Goal: Task Accomplishment & Management: Manage account settings

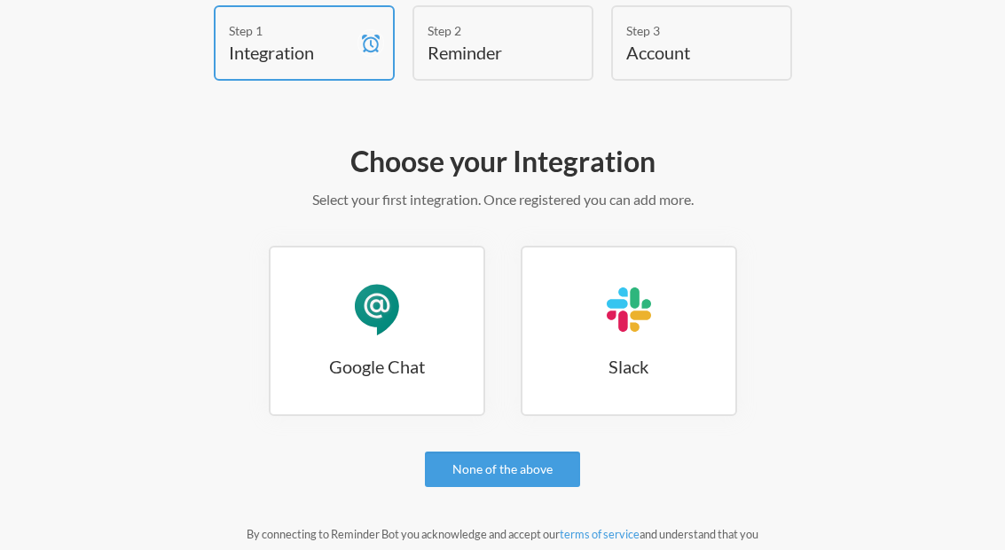
scroll to position [114, 0]
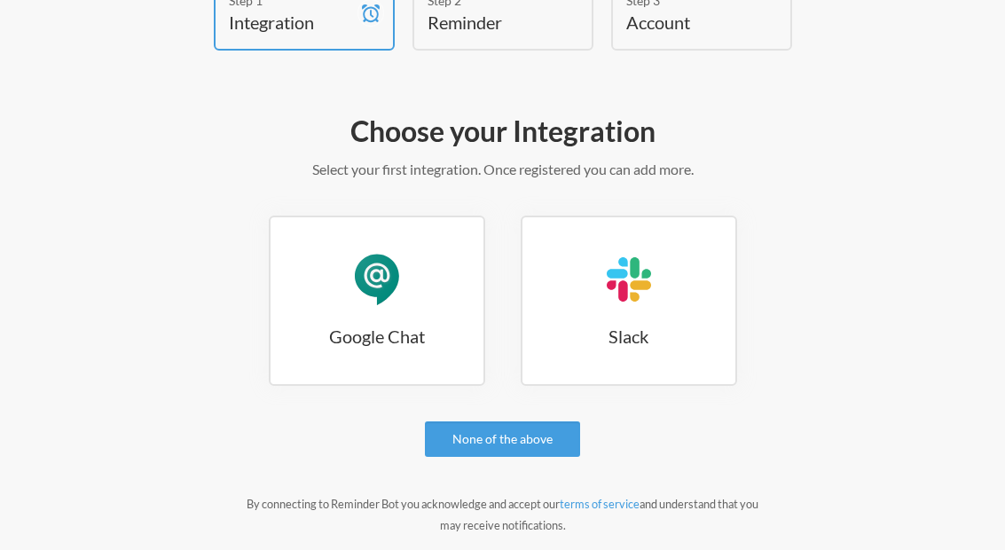
click at [368, 284] on div "Google Chat" at bounding box center [376, 279] width 53 height 53
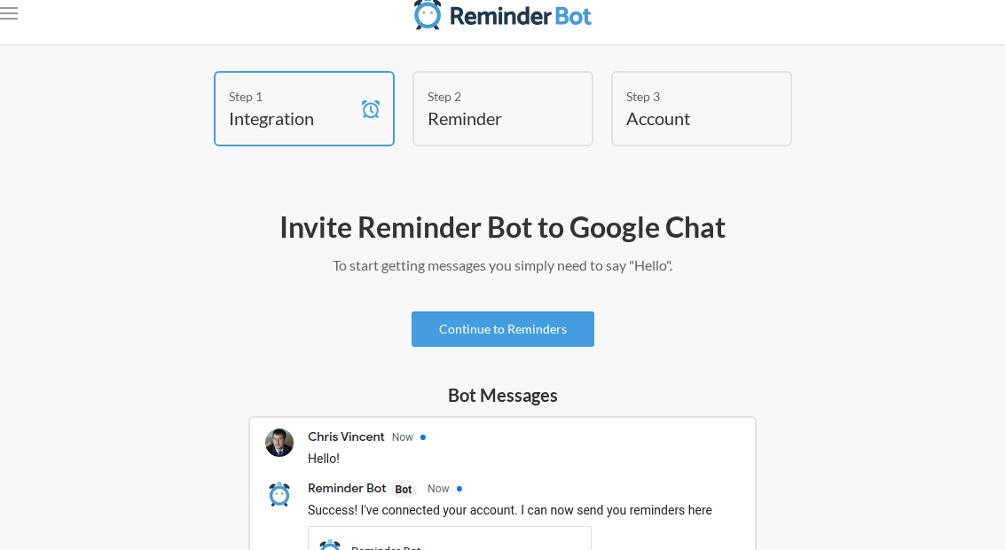
scroll to position [18, 0]
click at [538, 328] on link "Continue to Reminders" at bounding box center [503, 328] width 183 height 35
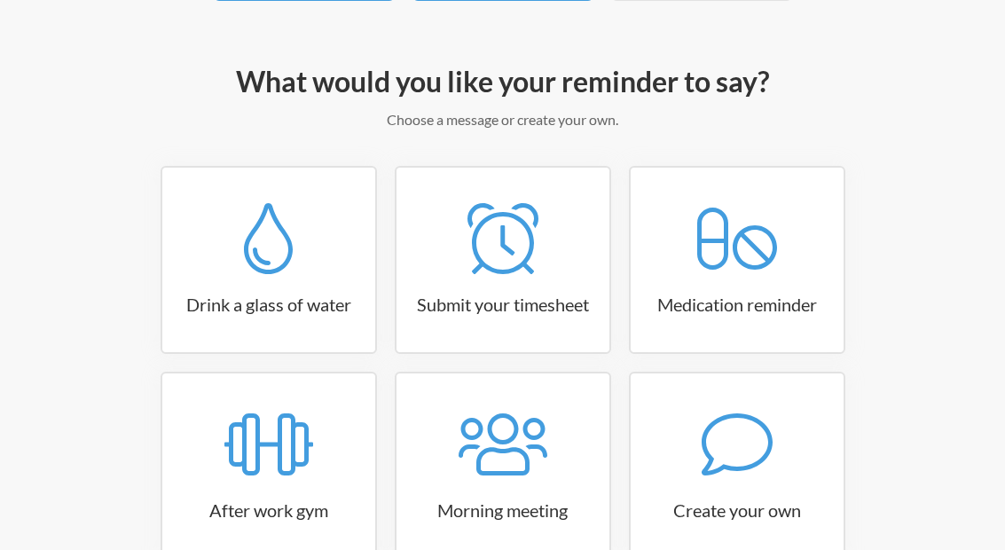
scroll to position [190, 0]
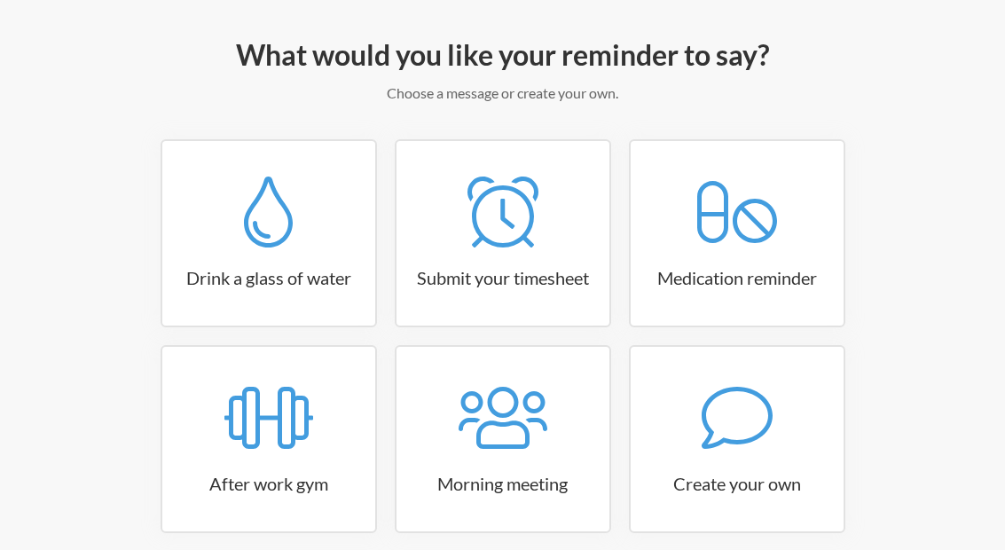
click at [748, 416] on icon at bounding box center [737, 417] width 71 height 71
select select "09:30:00"
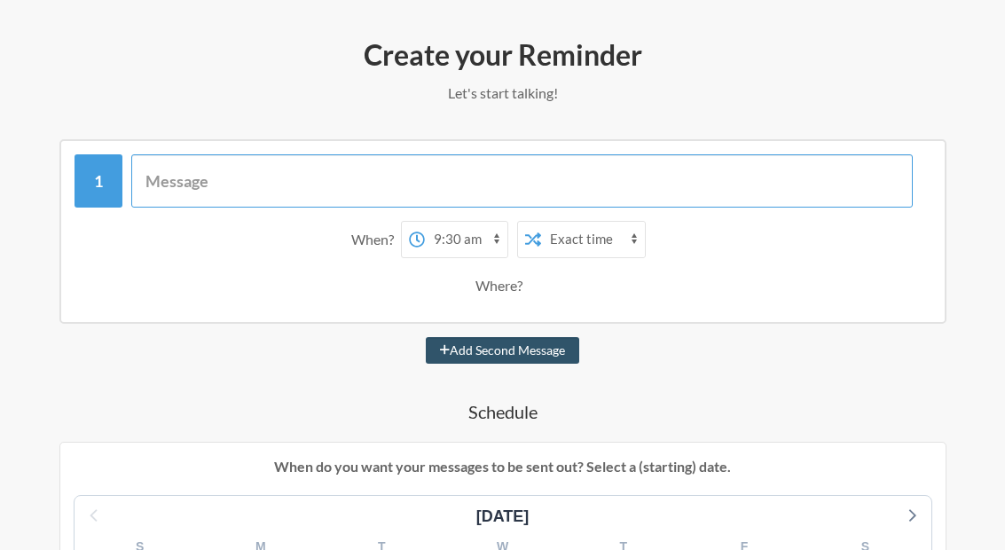
click at [818, 174] on input "text" at bounding box center [522, 180] width 782 height 53
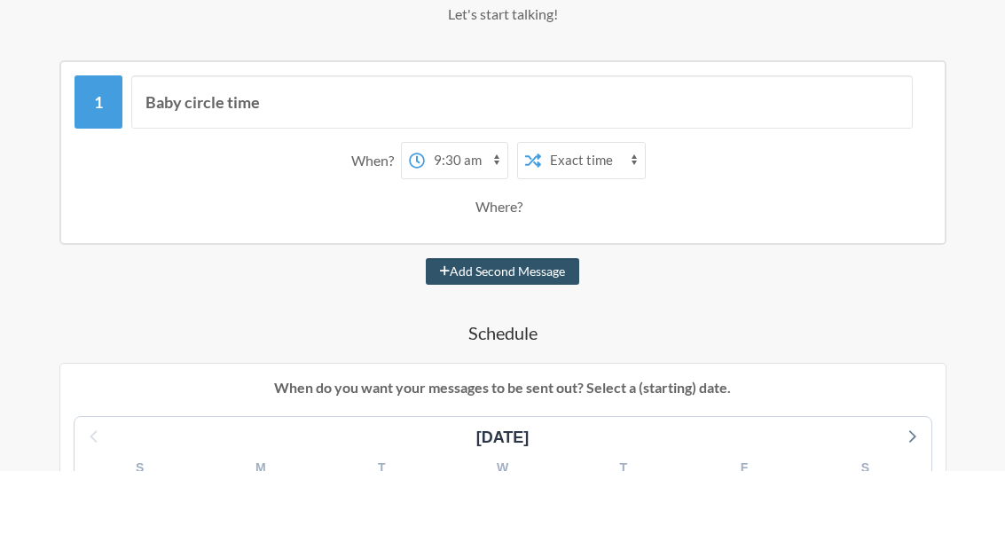
scroll to position [269, 0]
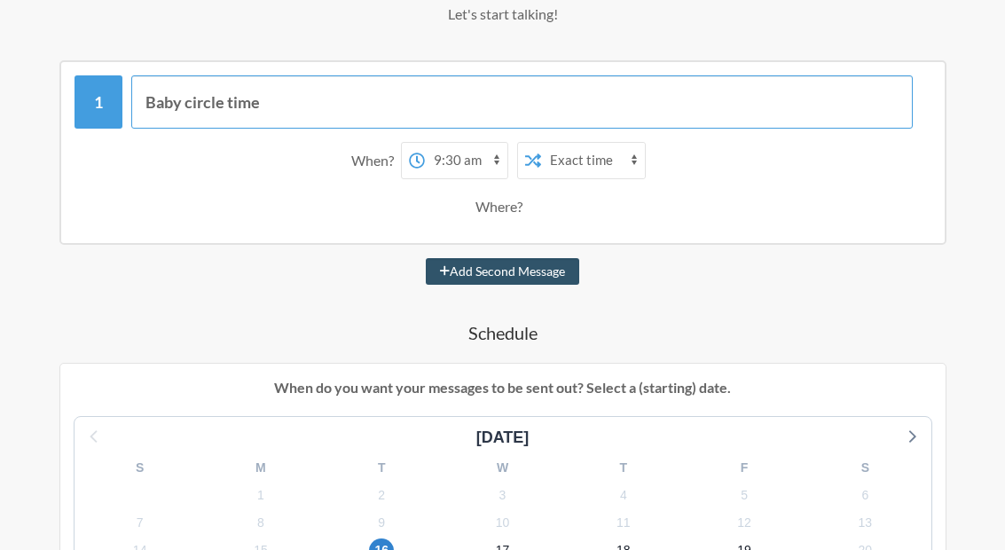
type input "Baby circle time"
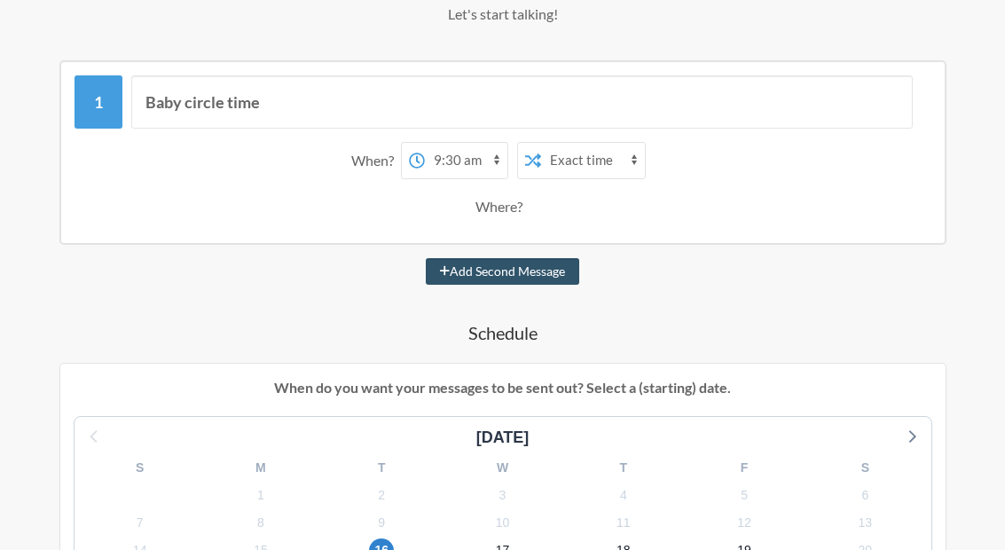
click at [500, 162] on select "12:00 am 12:15 am 12:30 am 12:45 am 1:00 am 1:15 am 1:30 am 1:45 am 2:00 am 2:1…" at bounding box center [466, 160] width 83 height 35
select select "10:30:00"
click at [616, 153] on select "Exact time Random time" at bounding box center [593, 160] width 104 height 35
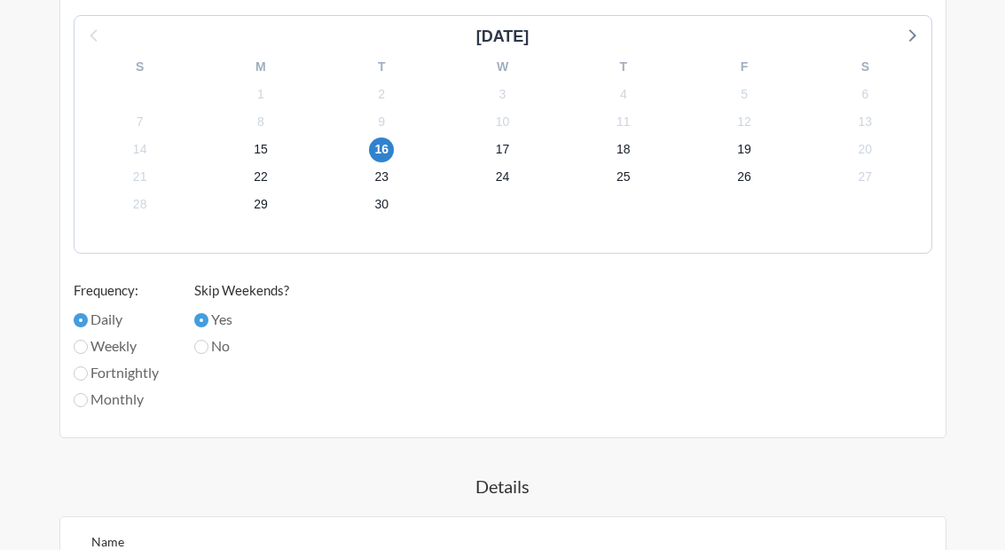
scroll to position [670, 0]
click at [267, 147] on span "15" at bounding box center [260, 150] width 25 height 25
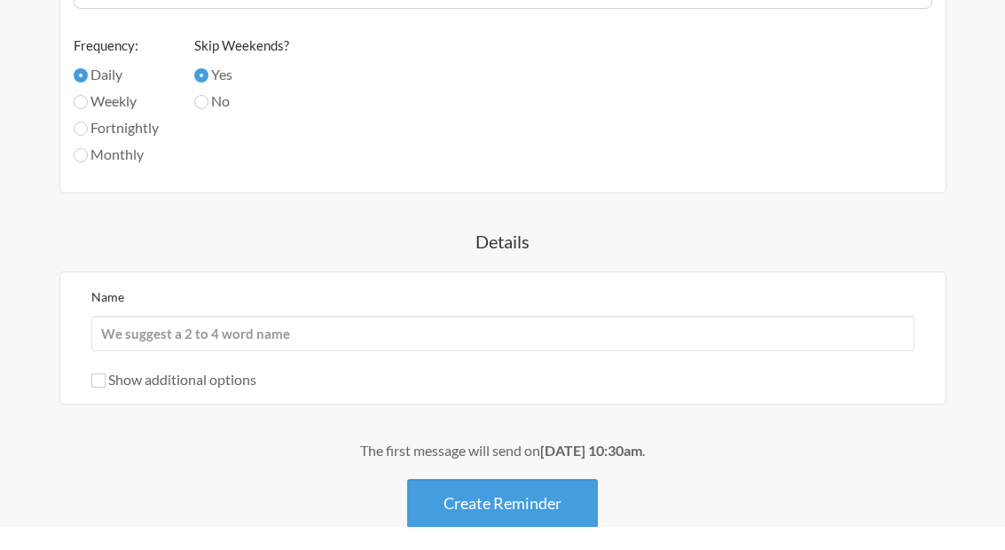
scroll to position [963, 0]
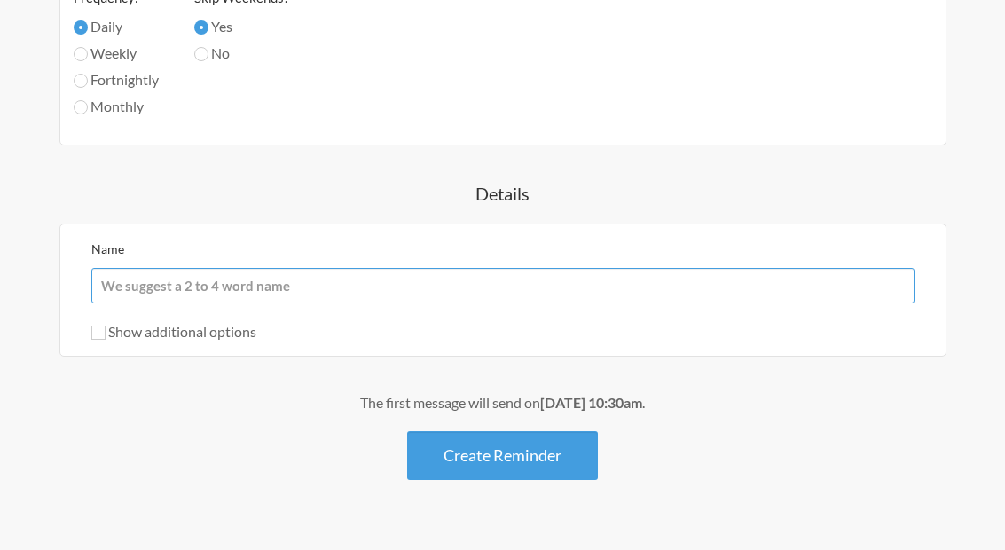
click at [203, 280] on input "Name" at bounding box center [502, 285] width 823 height 35
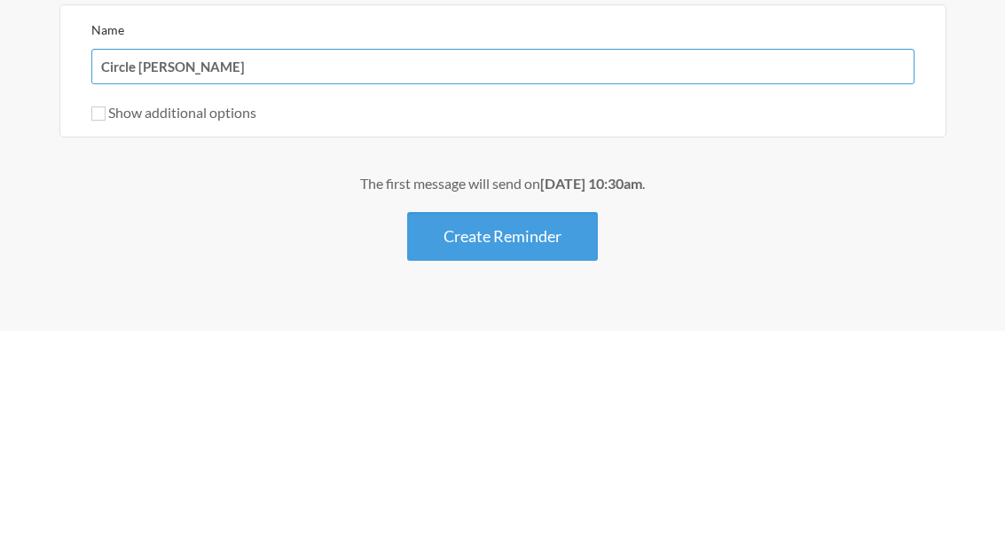
type input "Circle time"
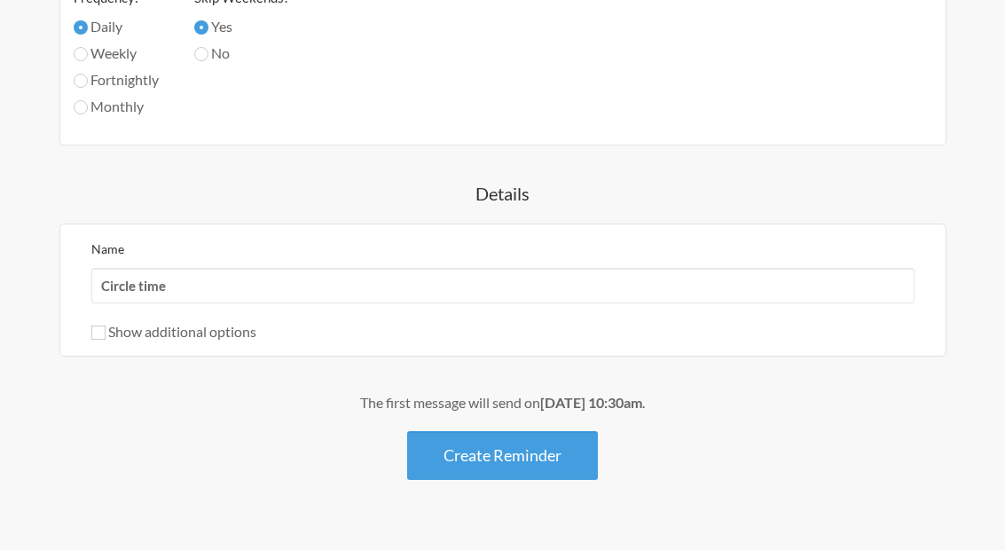
click at [520, 444] on button "Create Reminder" at bounding box center [502, 455] width 191 height 49
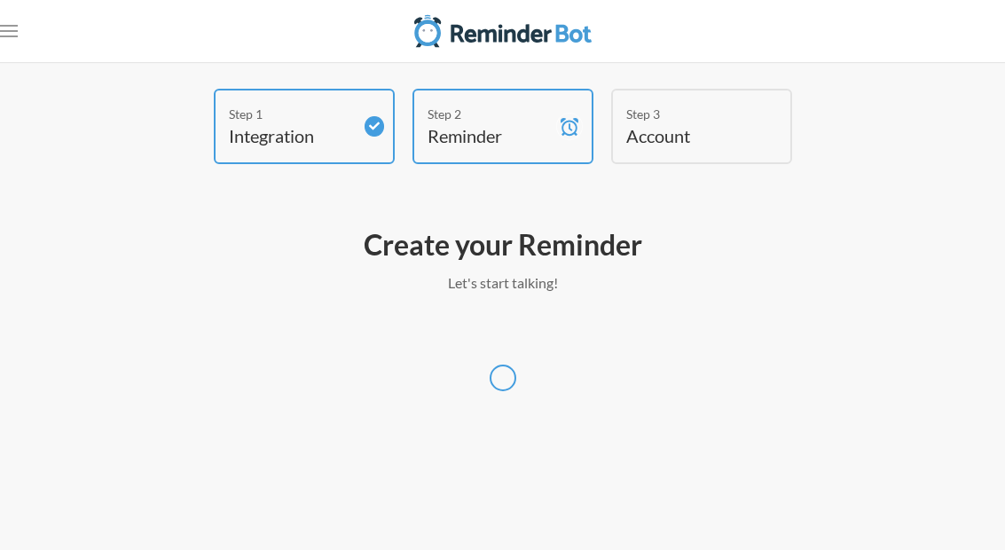
select select "America/Chicago"
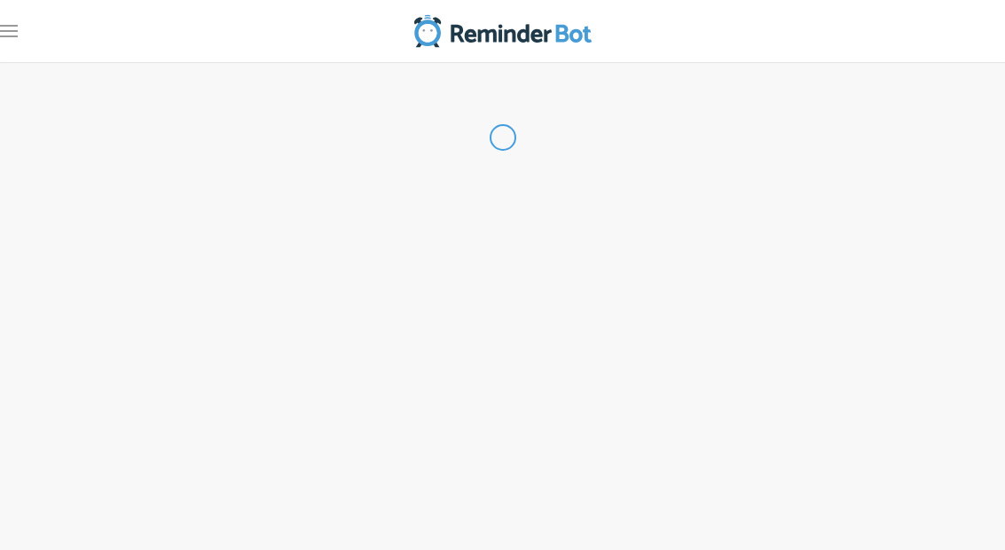
select select "US"
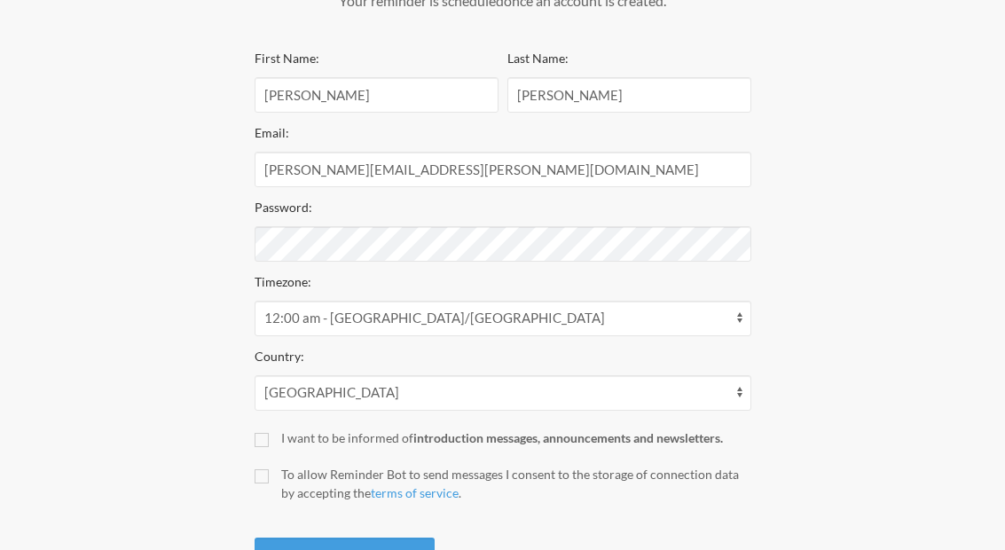
scroll to position [353, 0]
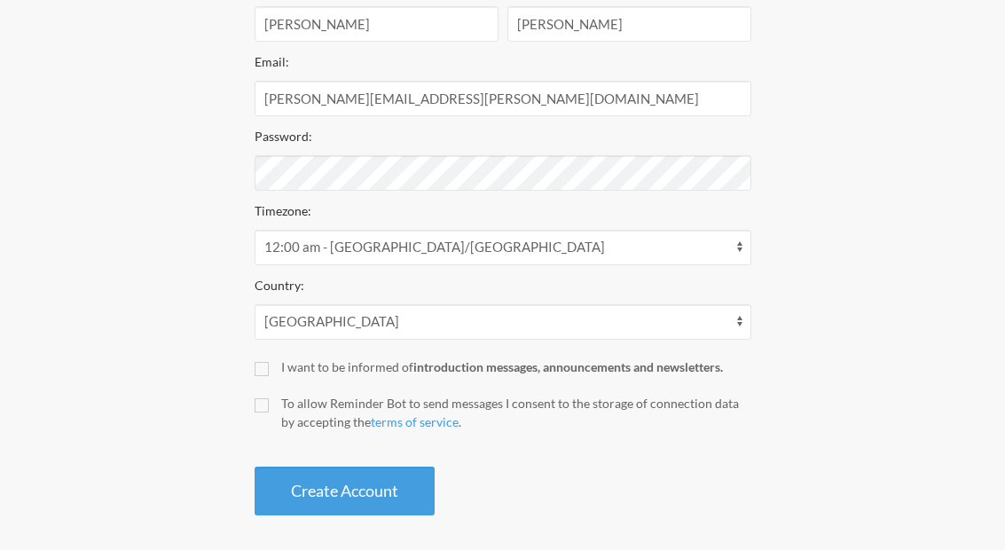
click at [268, 363] on input "I want to be informed of introduction messages, announcements and newsletters." at bounding box center [262, 369] width 14 height 14
checkbox input "true"
click at [262, 403] on input "To allow Reminder Bot to send messages I consent to the storage of connection d…" at bounding box center [262, 405] width 14 height 14
checkbox input "true"
click at [360, 491] on button "Create Account" at bounding box center [345, 491] width 180 height 49
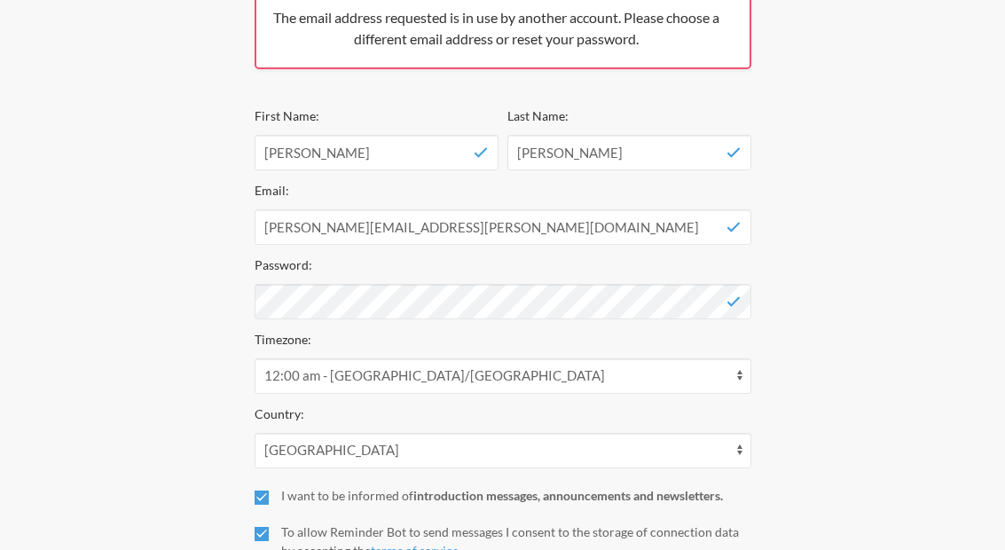
scroll to position [0, 0]
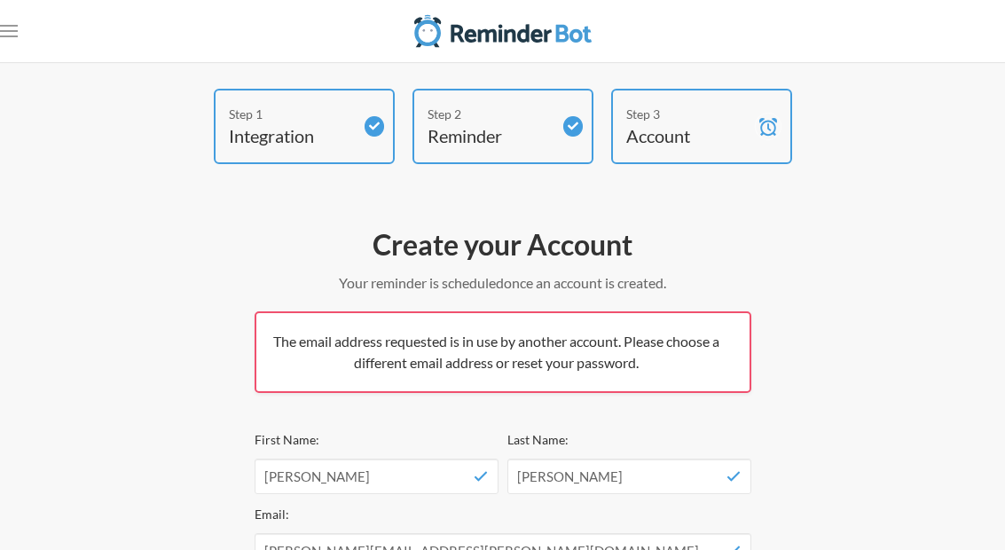
click at [15, 15] on link ".uk-navbar-toggle-animate svg>[class*="line-"]{transition:0.2s ease-in-out;tran…" at bounding box center [9, 30] width 18 height 35
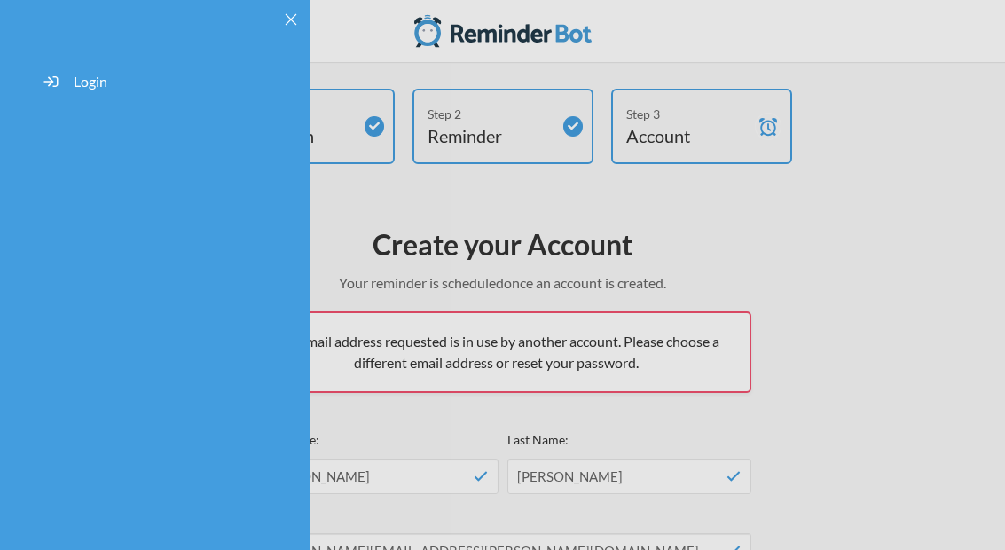
click at [94, 76] on span "Login" at bounding box center [91, 81] width 34 height 17
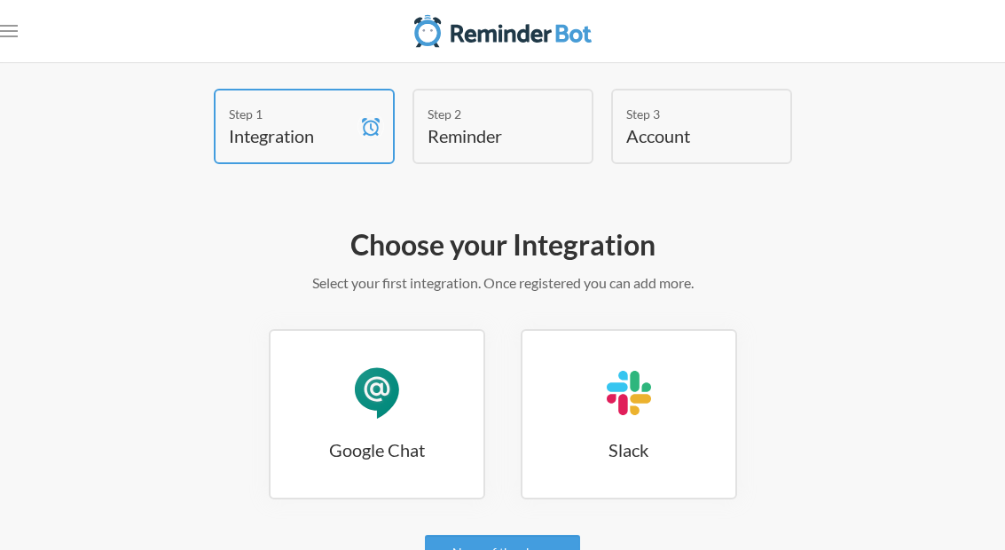
click at [9, 35] on rect "Open menu" at bounding box center [9, 36] width 18 height 2
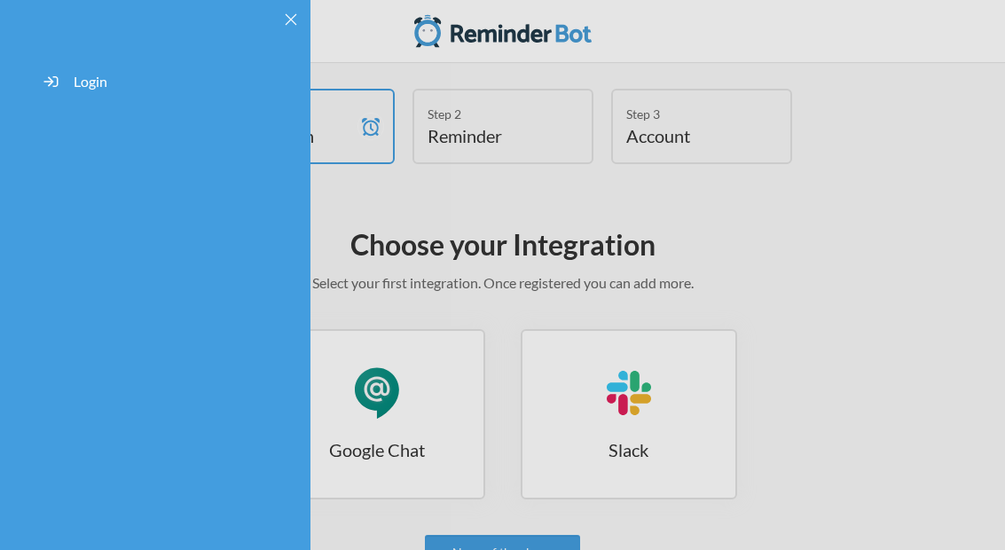
click at [100, 87] on span "Login" at bounding box center [91, 81] width 34 height 17
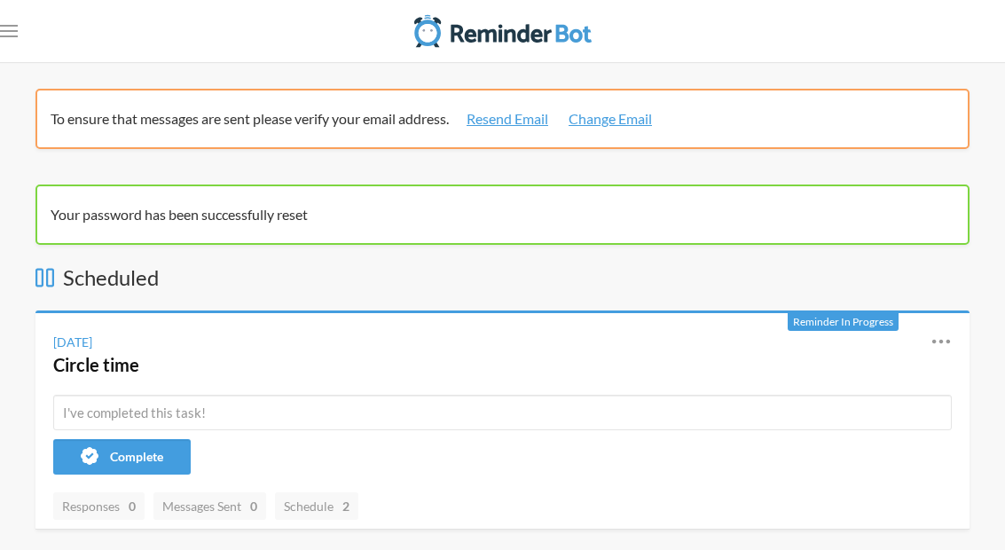
click at [533, 111] on link "Resend Email" at bounding box center [508, 118] width 82 height 21
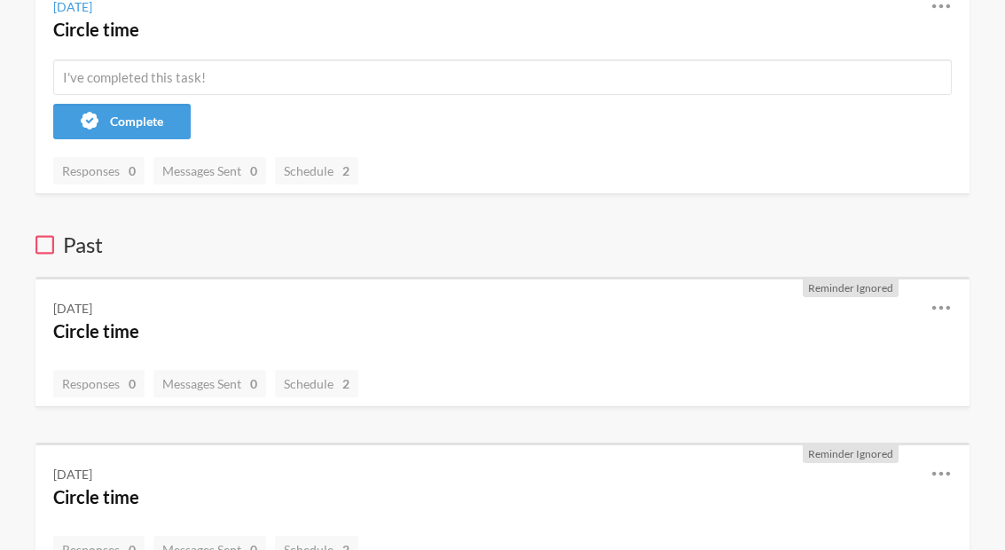
scroll to position [335, 0]
click at [109, 328] on link "Circle time" at bounding box center [96, 331] width 86 height 21
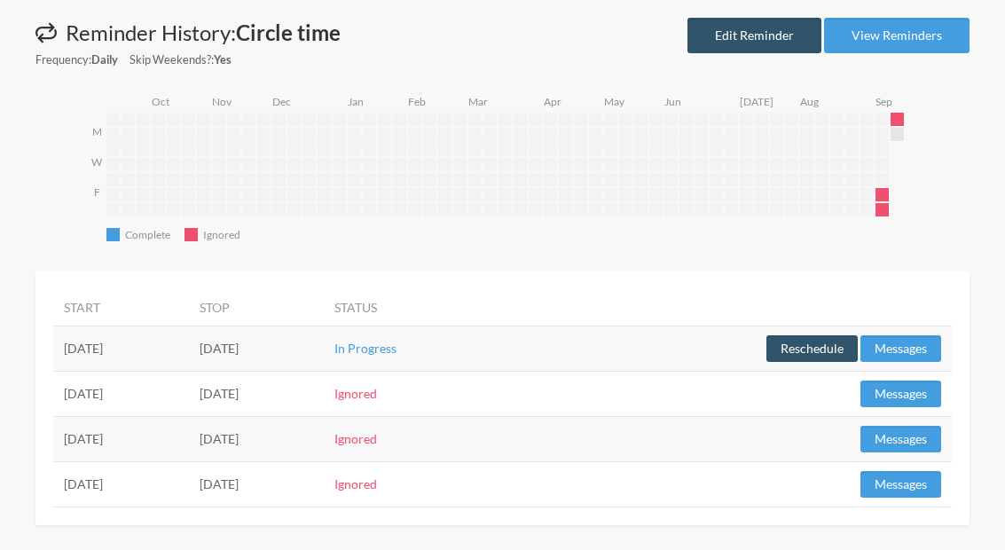
scroll to position [72, 0]
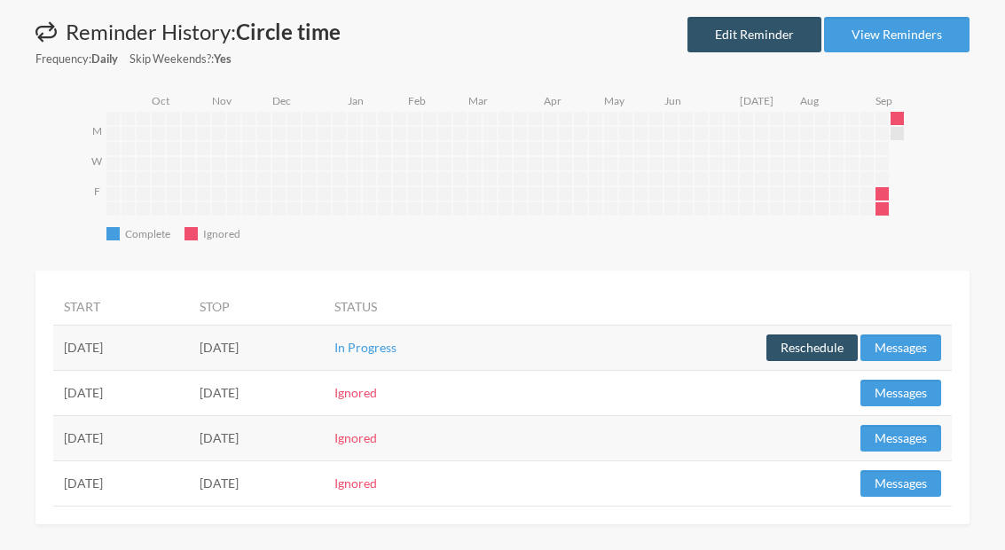
click at [910, 345] on button "Messages" at bounding box center [901, 348] width 81 height 27
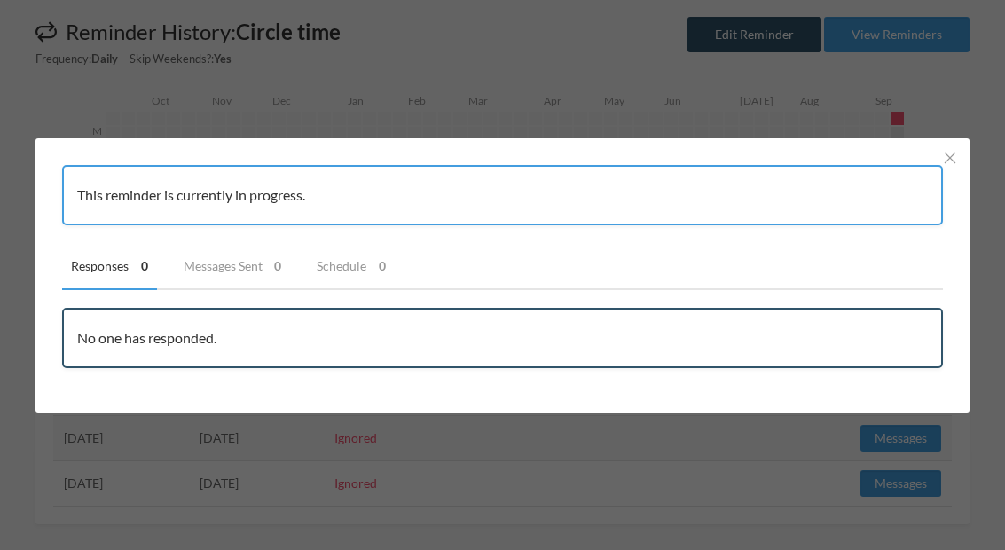
click at [93, 59] on div "This reminder is currently in progress. Responses 0 Messages Sent 0 Schedule 0 …" at bounding box center [502, 275] width 1005 height 550
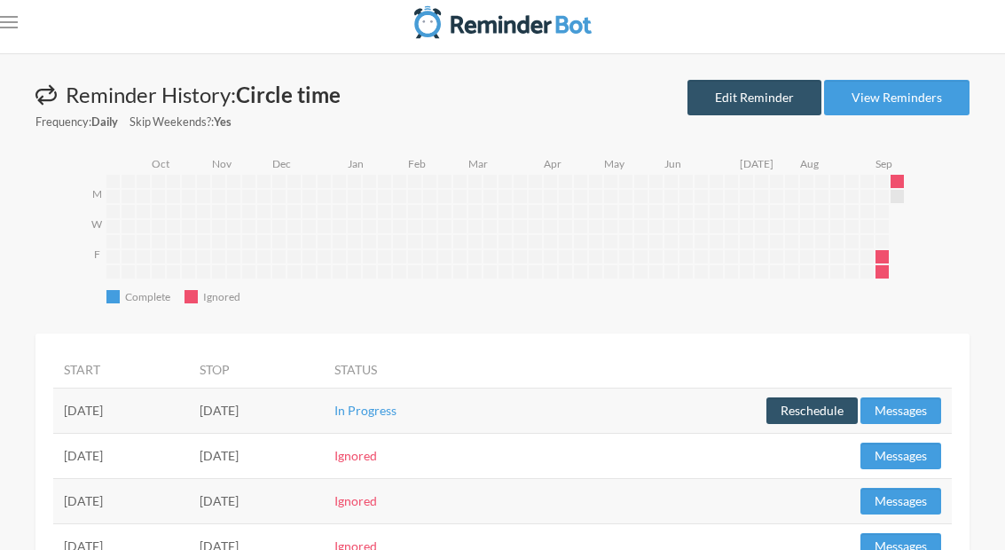
scroll to position [0, 0]
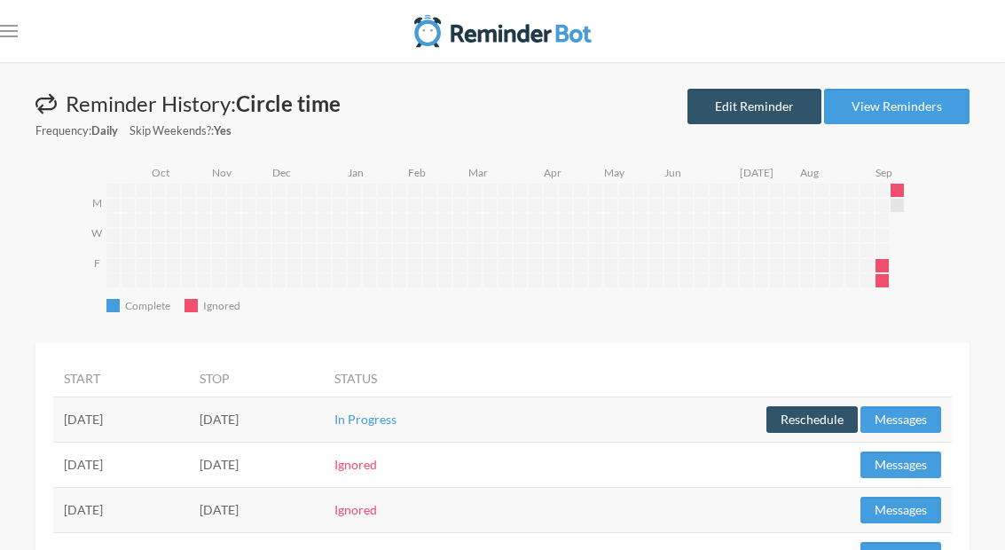
click at [902, 104] on link "View Reminders" at bounding box center [897, 106] width 146 height 35
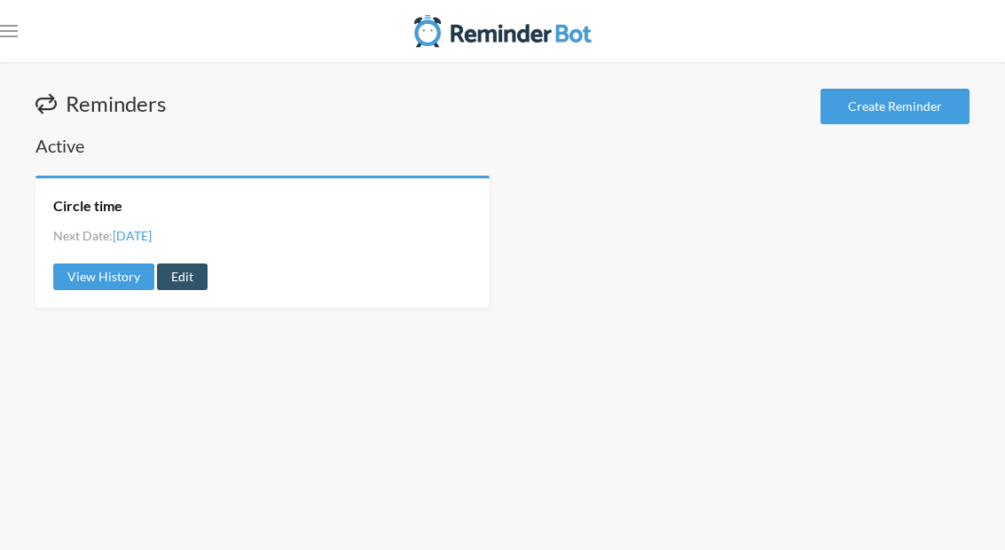
click at [189, 270] on link "Edit" at bounding box center [182, 277] width 51 height 27
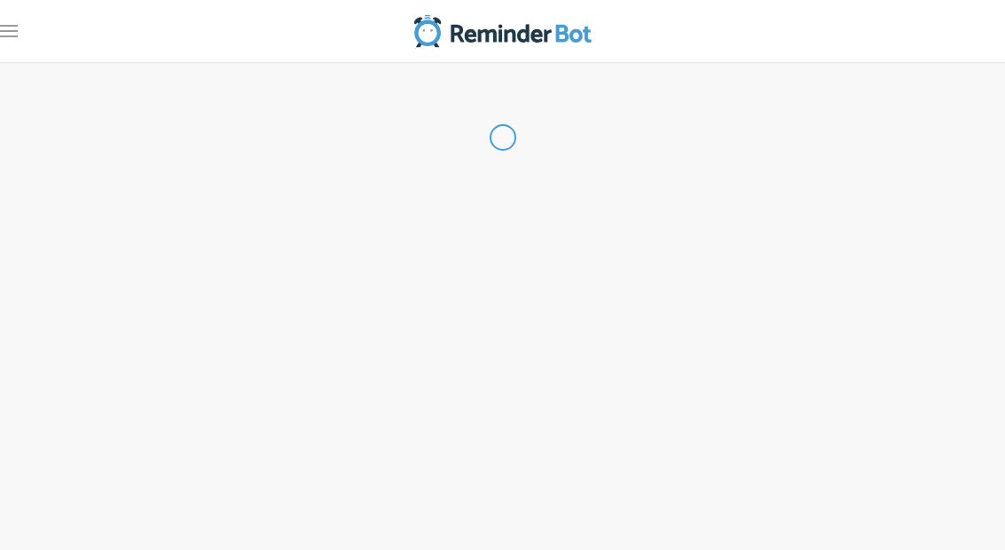
type input "Circle time"
select select "10:30:00"
select select "14:30:00"
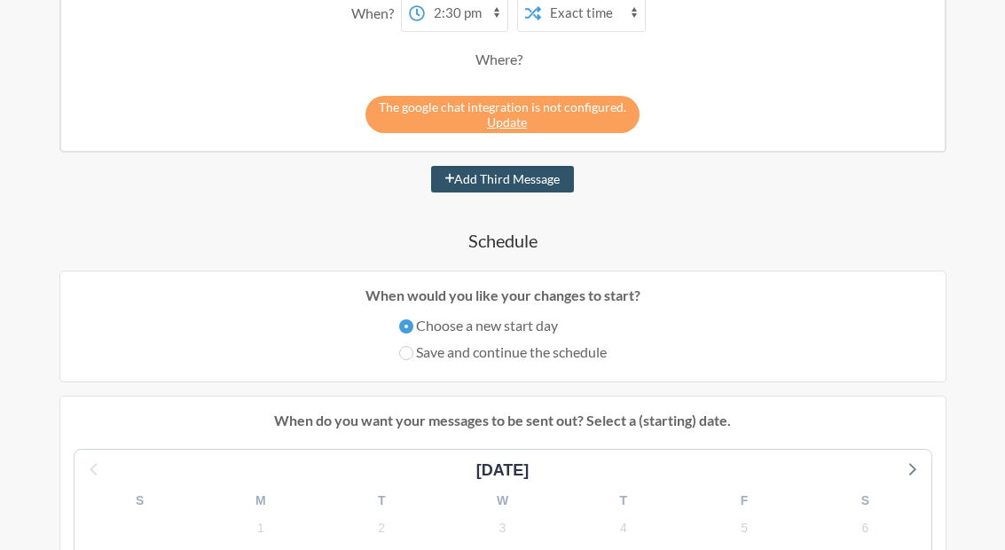
scroll to position [530, 0]
click at [406, 348] on input "Save and continue the schedule" at bounding box center [406, 353] width 14 height 14
radio input "true"
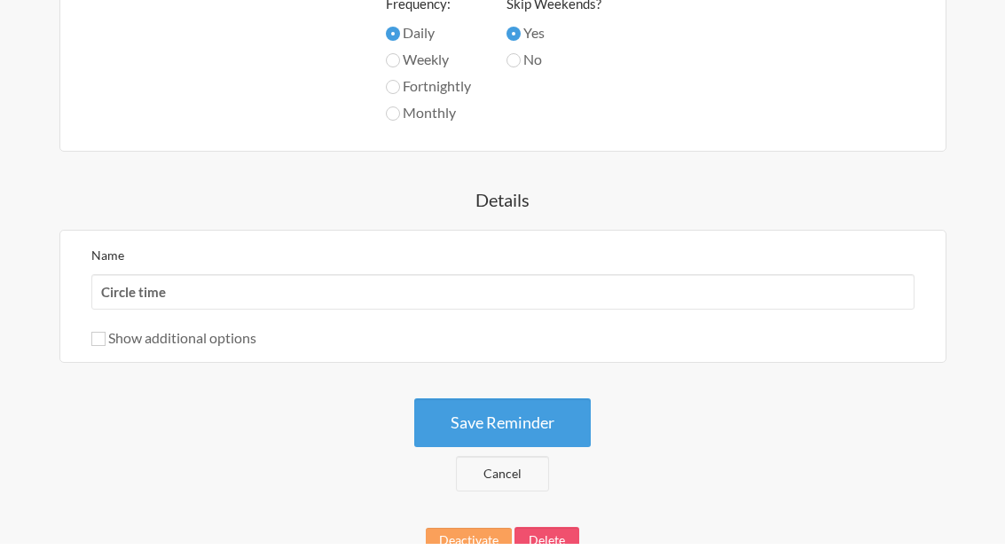
scroll to position [1050, 0]
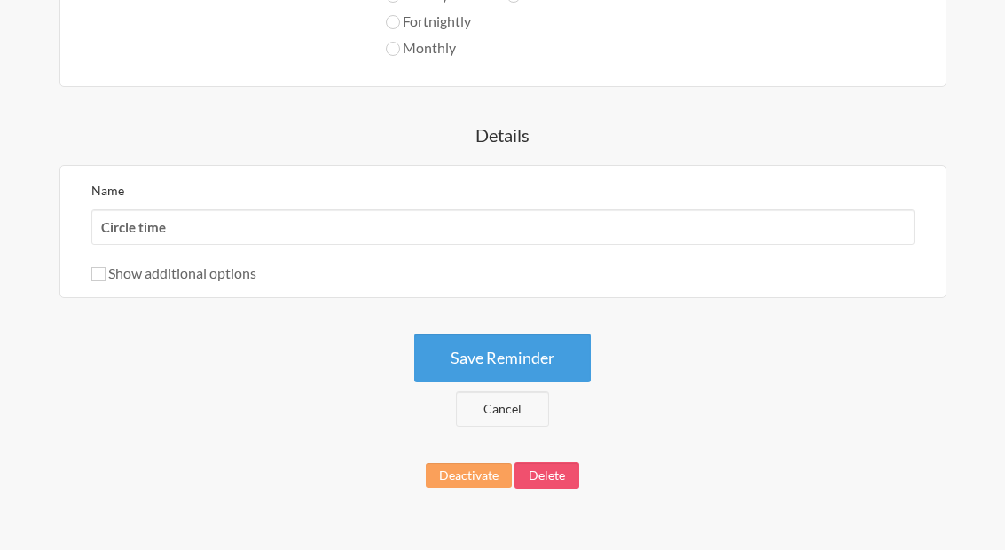
click at [526, 360] on button "Save Reminder" at bounding box center [502, 358] width 177 height 49
click at [503, 345] on button "Save Reminder" at bounding box center [502, 358] width 177 height 49
click at [471, 358] on button "Save Reminder" at bounding box center [502, 358] width 177 height 49
click at [480, 350] on button "Save Reminder" at bounding box center [502, 358] width 177 height 49
click at [476, 354] on button "Save Reminder" at bounding box center [502, 358] width 177 height 49
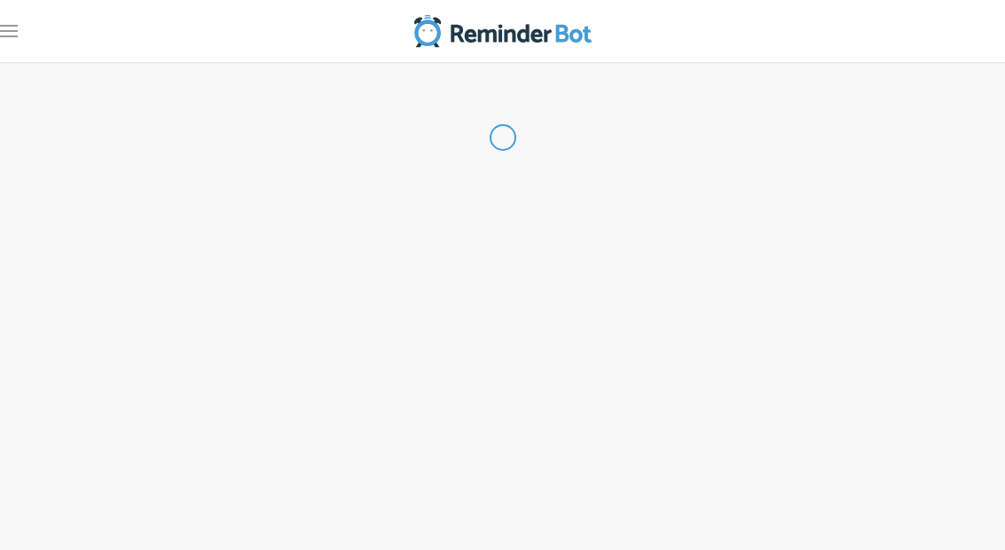
select select "10:30:00"
select select "14:30:00"
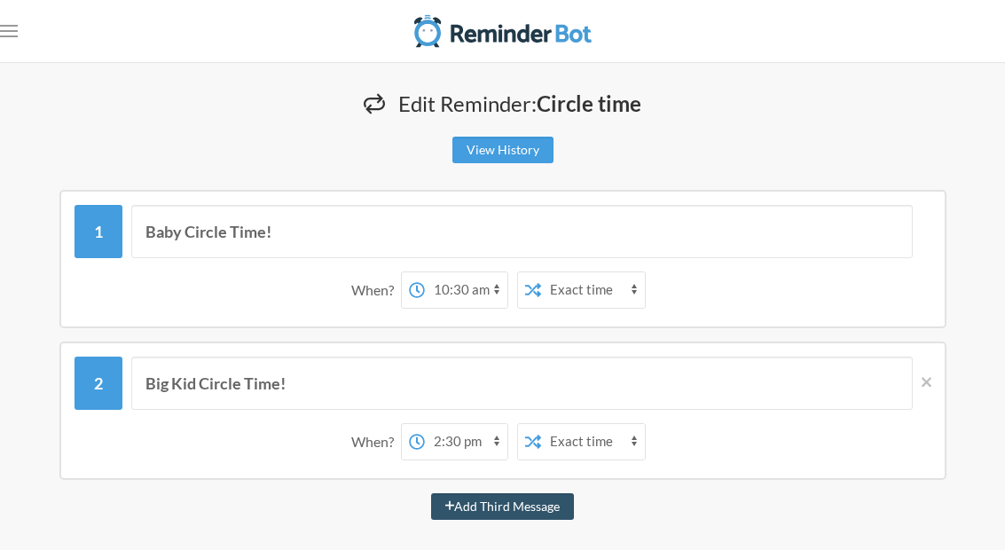
type input "Circle time"
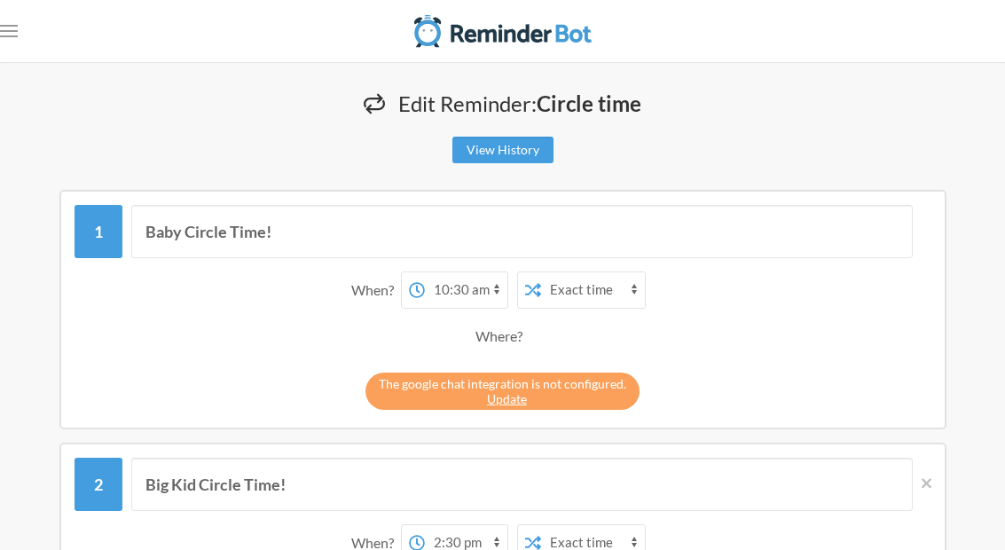
click at [512, 396] on link "Update" at bounding box center [507, 398] width 40 height 15
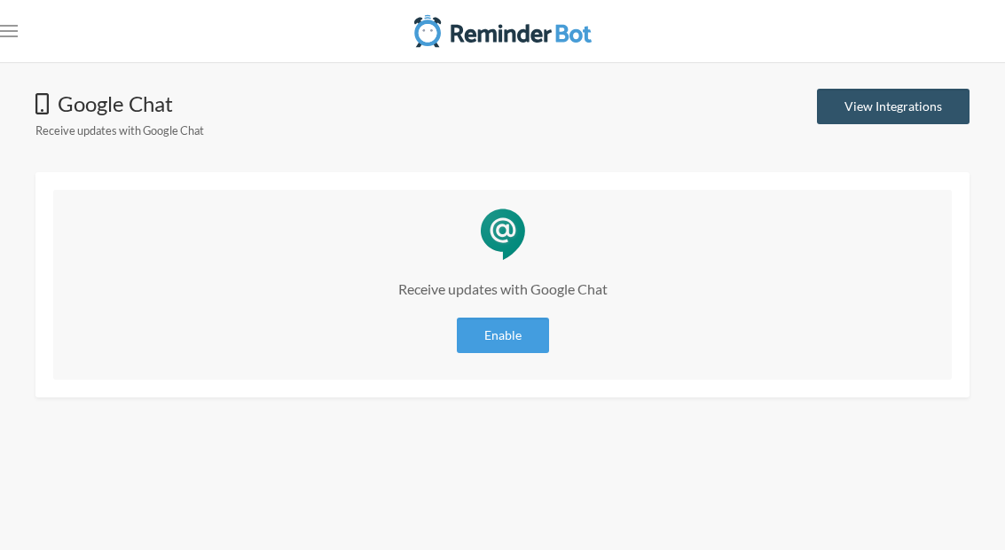
click at [508, 322] on link "Enable" at bounding box center [503, 335] width 92 height 35
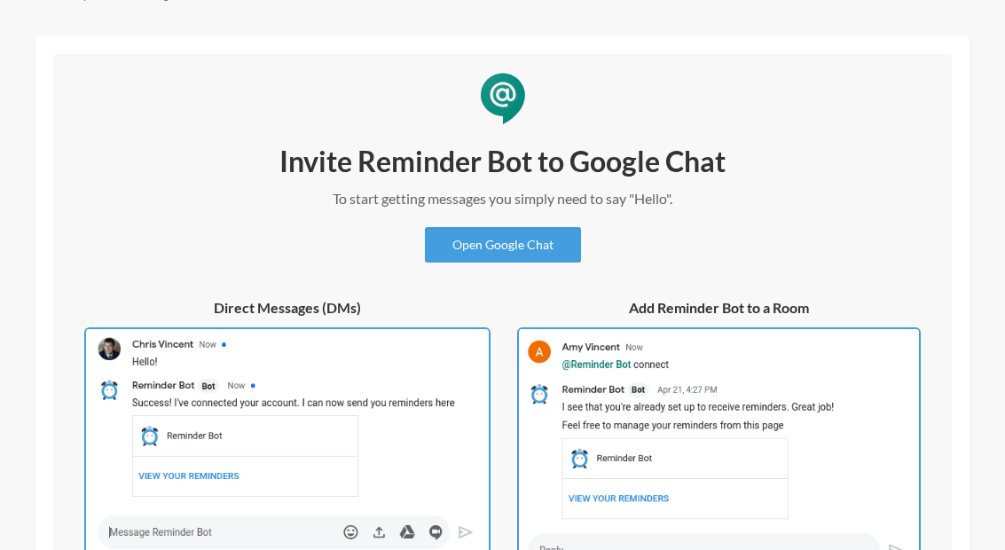
scroll to position [137, 0]
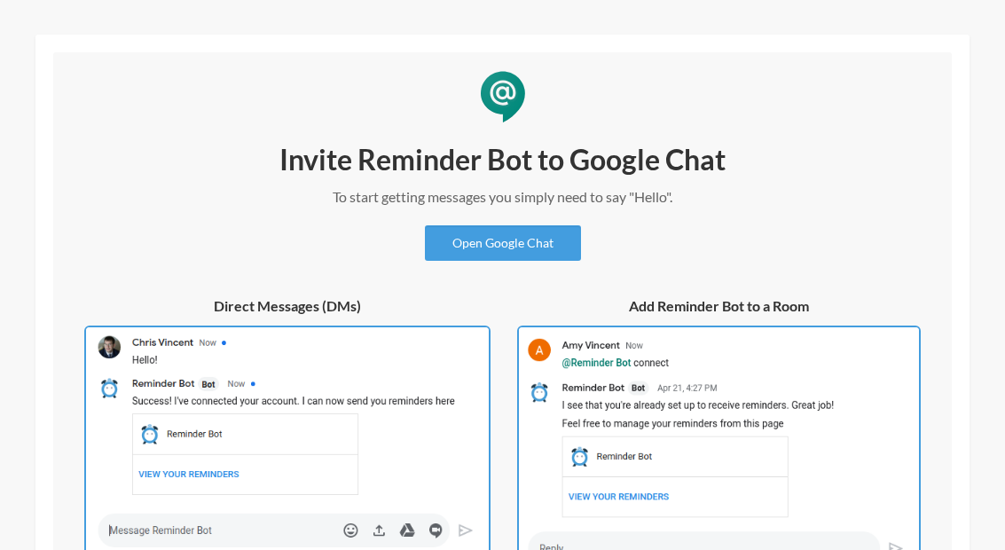
click at [512, 242] on link "Open Google Chat" at bounding box center [503, 243] width 156 height 35
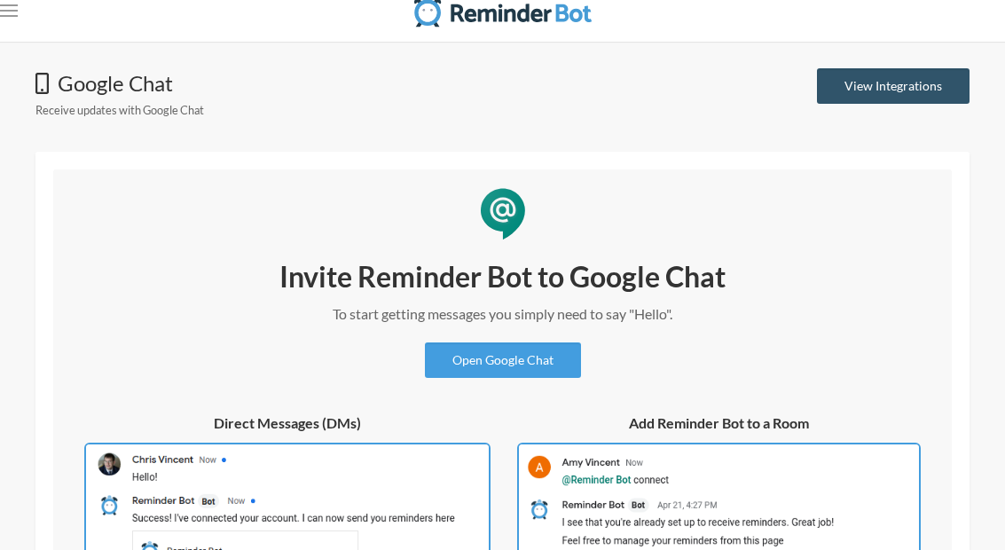
scroll to position [0, 0]
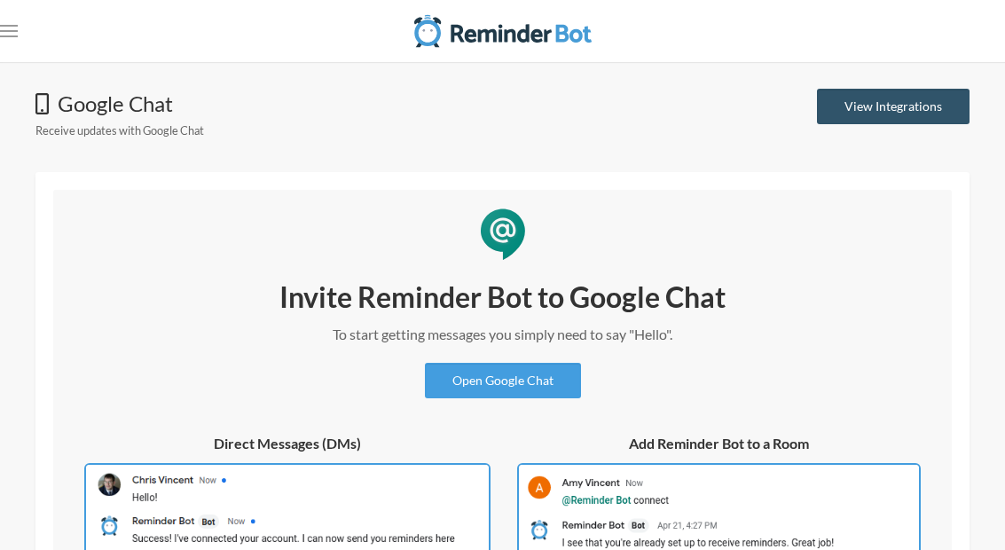
click at [15, 32] on rect "Open menu" at bounding box center [9, 31] width 18 height 2
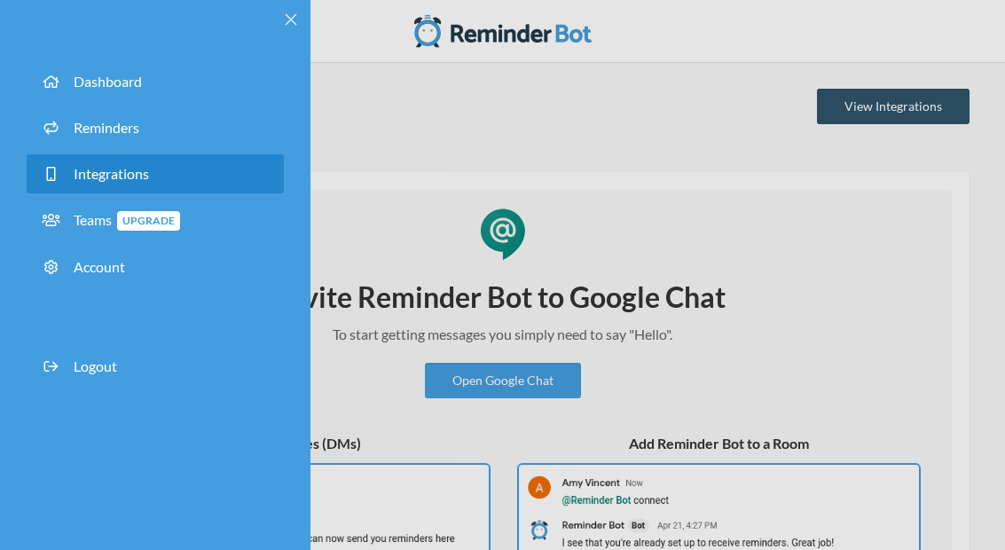
click at [90, 79] on span "Dashboard" at bounding box center [108, 81] width 68 height 17
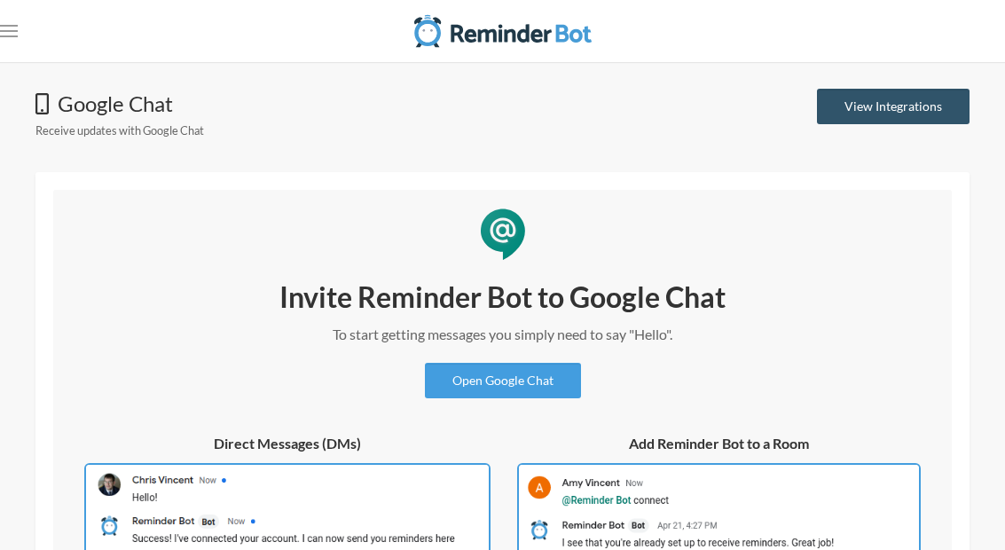
click at [476, 368] on link "Open Google Chat" at bounding box center [503, 380] width 156 height 35
click at [902, 108] on link "View Integrations" at bounding box center [893, 106] width 153 height 35
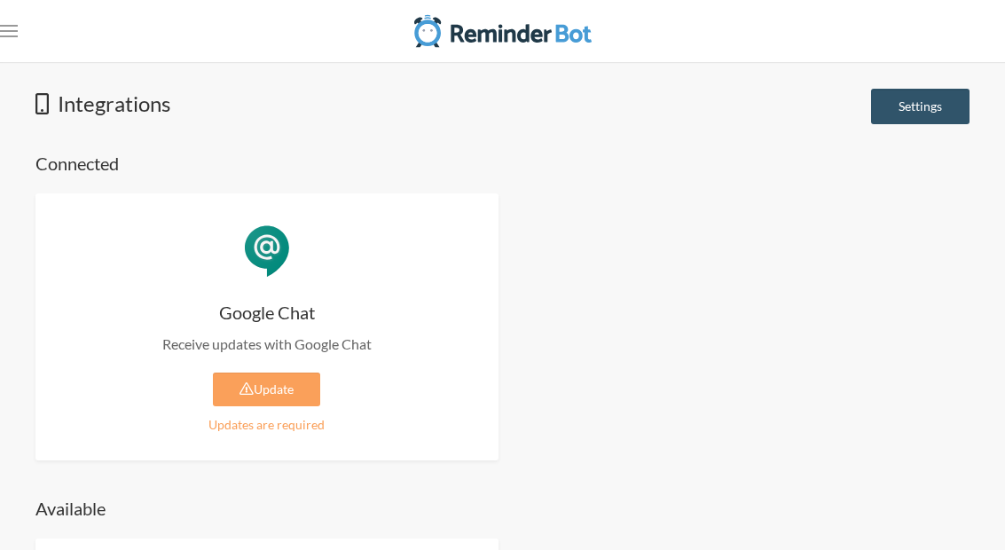
click at [272, 396] on link "Update" at bounding box center [266, 390] width 107 height 34
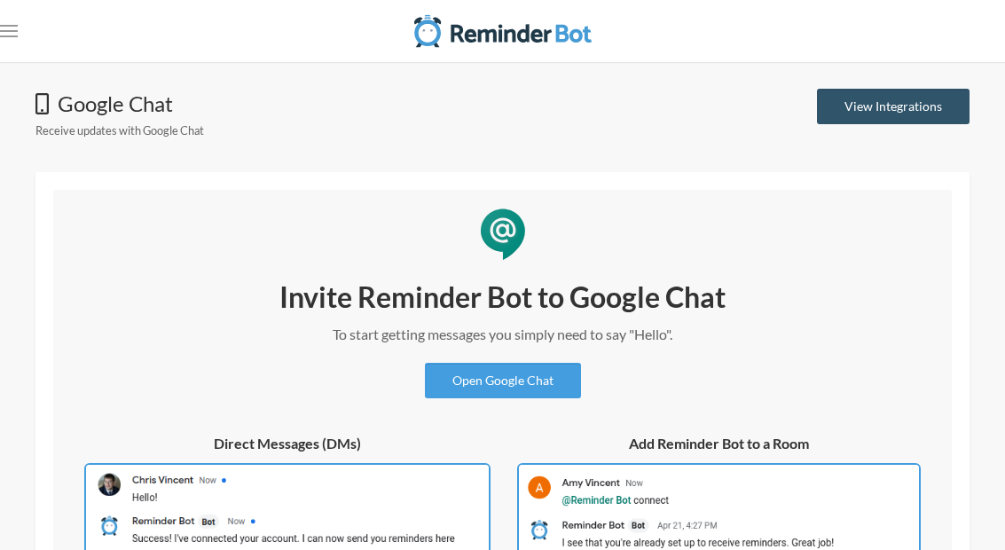
click at [5, 36] on rect "Open menu" at bounding box center [9, 36] width 18 height 2
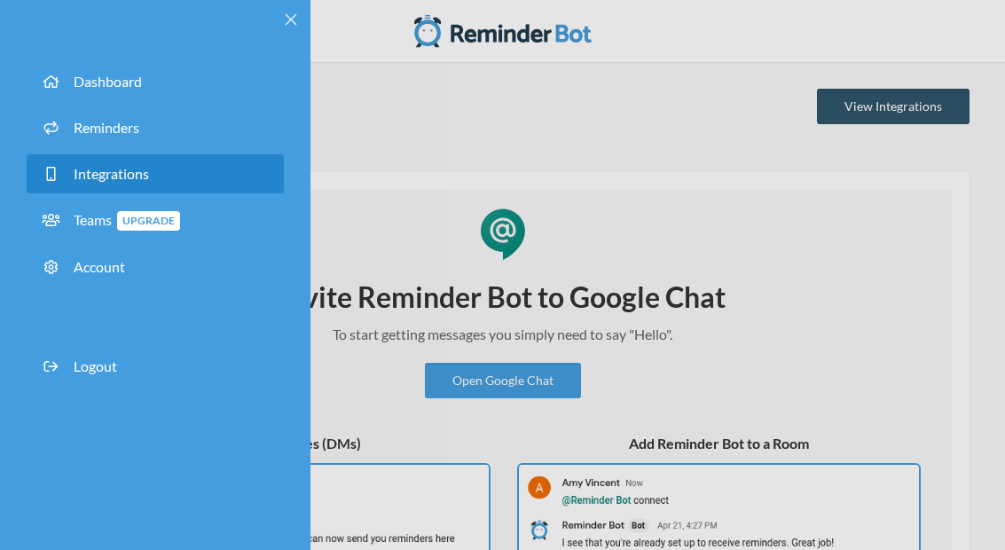
click at [91, 250] on link "Account" at bounding box center [155, 267] width 257 height 39
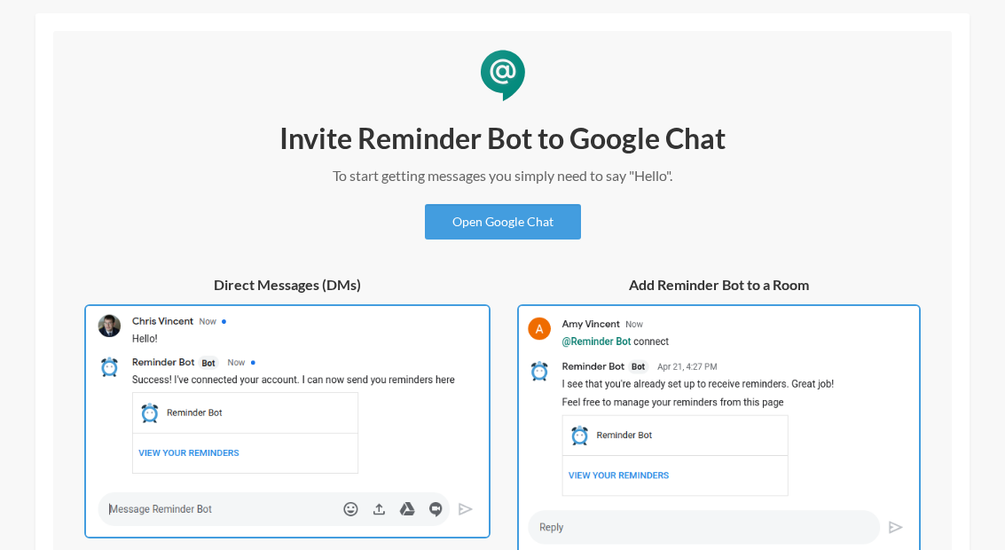
scroll to position [218, 0]
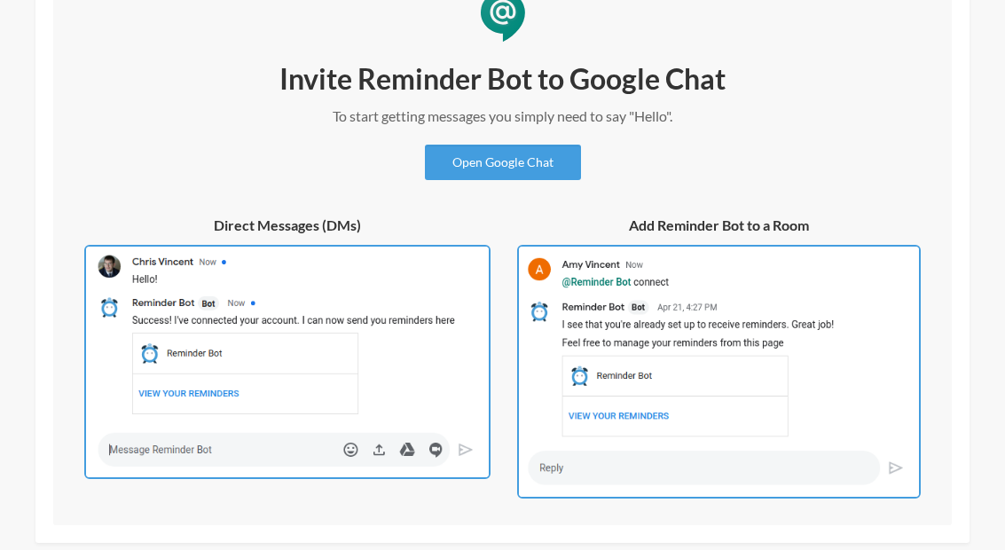
click at [503, 169] on link "Open Google Chat" at bounding box center [503, 162] width 156 height 35
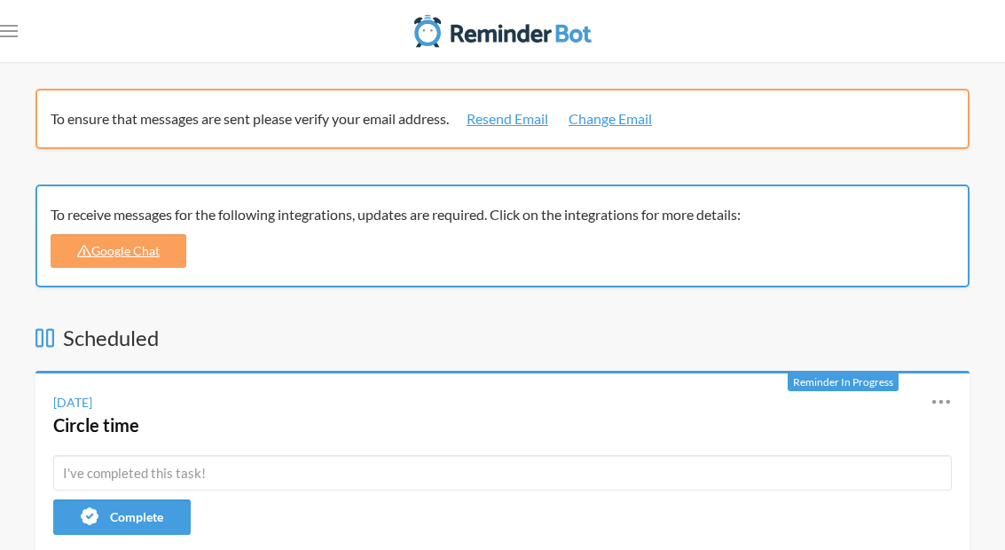
click at [530, 117] on link "Resend Email" at bounding box center [508, 118] width 82 height 21
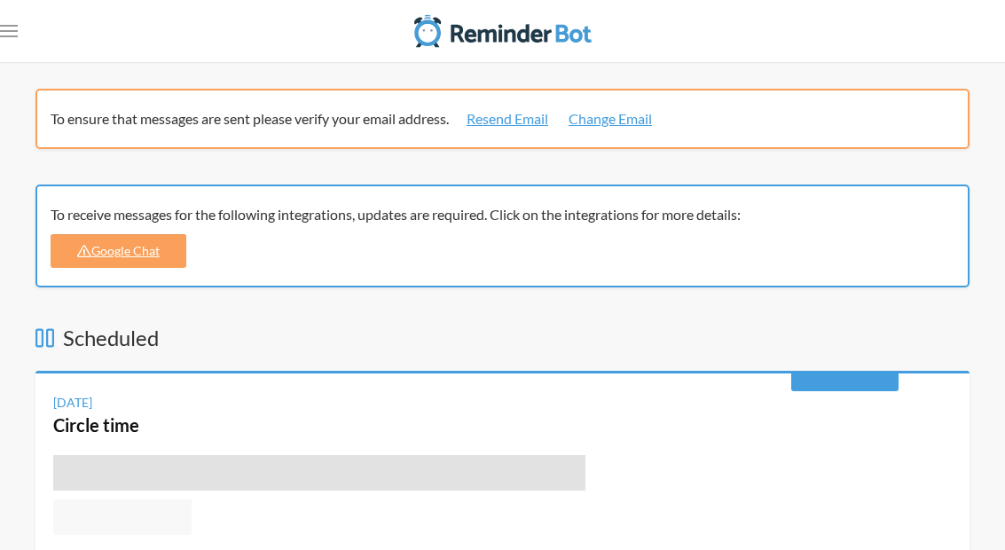
click at [631, 117] on link "Change Email" at bounding box center [610, 118] width 83 height 21
select select "**"
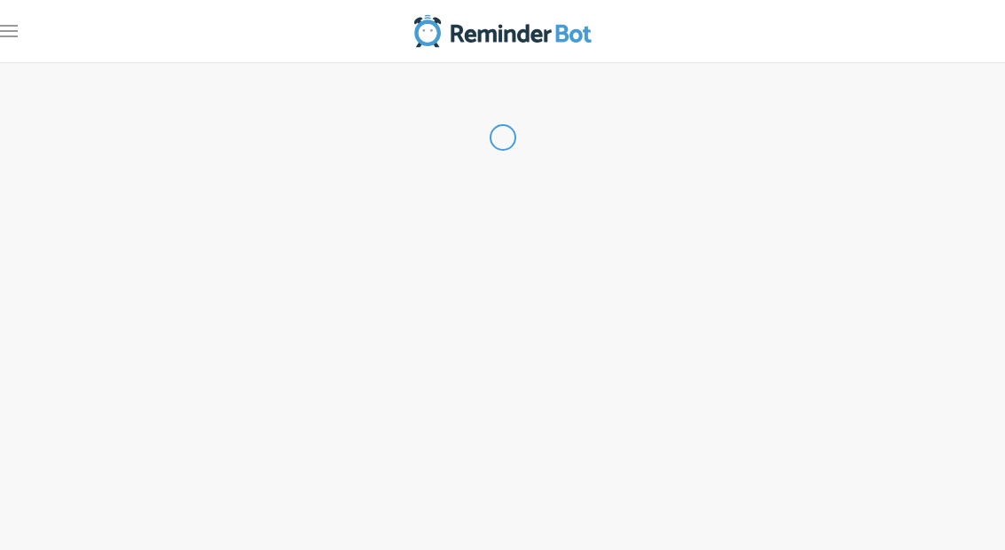
type input "******"
type input "*****"
type input "**********"
select select "**"
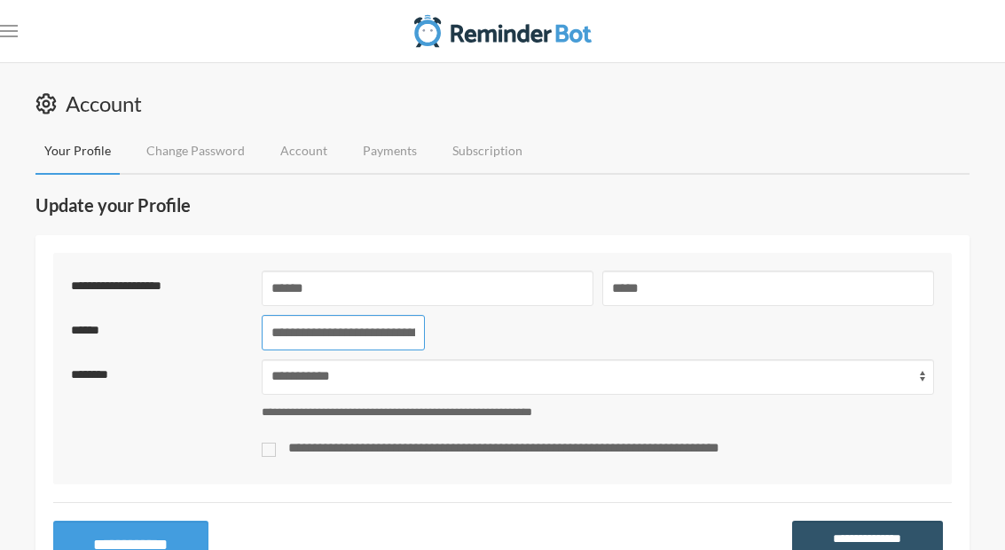
click at [281, 327] on input "**********" at bounding box center [343, 332] width 163 height 35
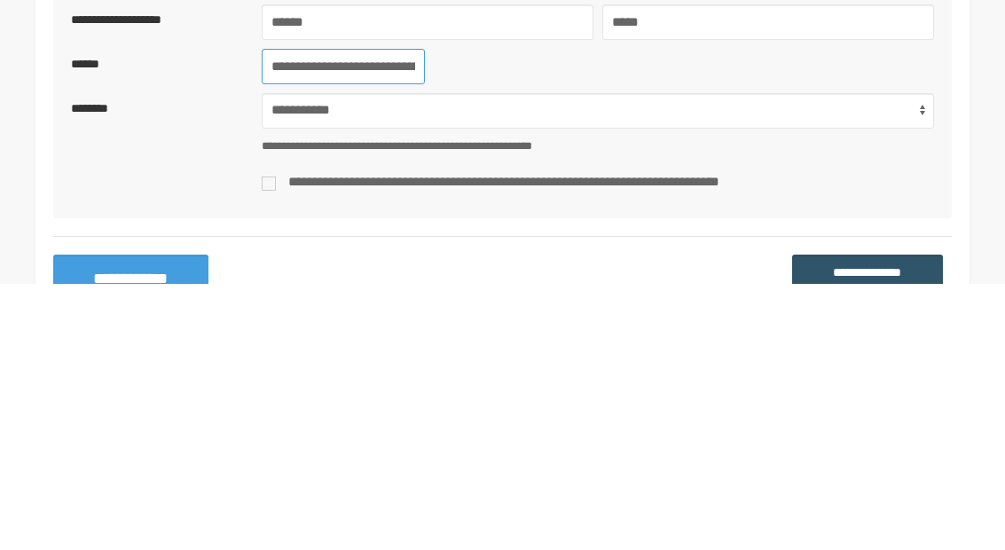
type input "**********"
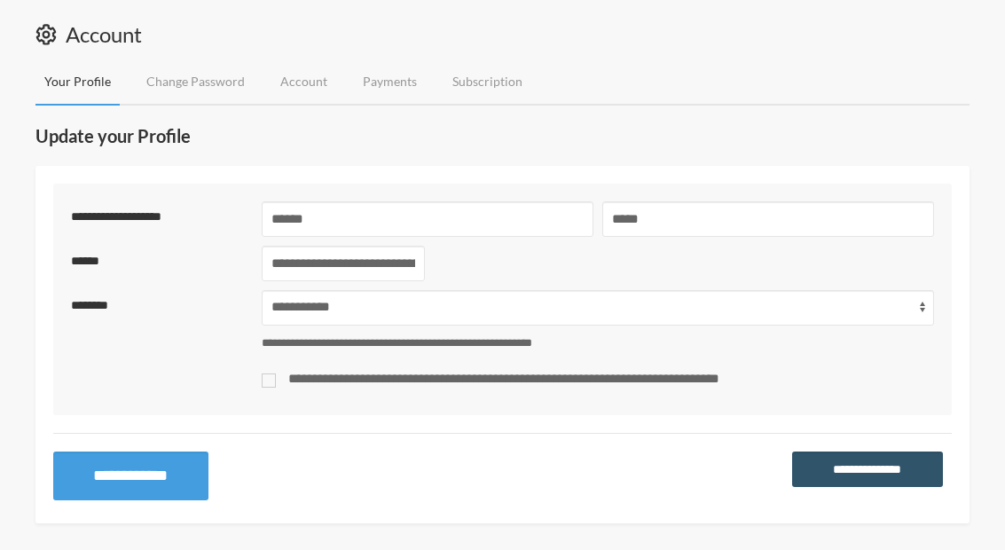
click at [138, 472] on button "**********" at bounding box center [130, 476] width 155 height 49
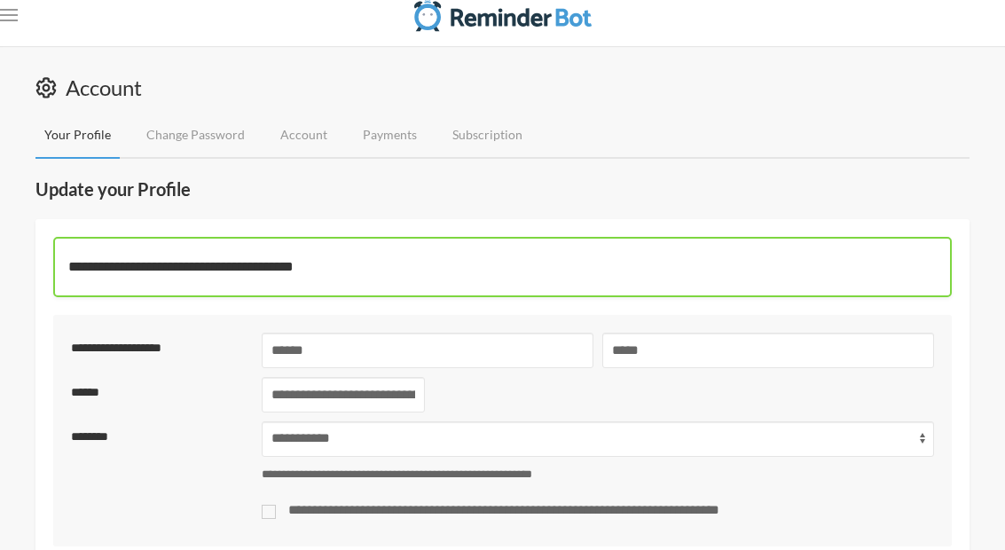
scroll to position [0, 0]
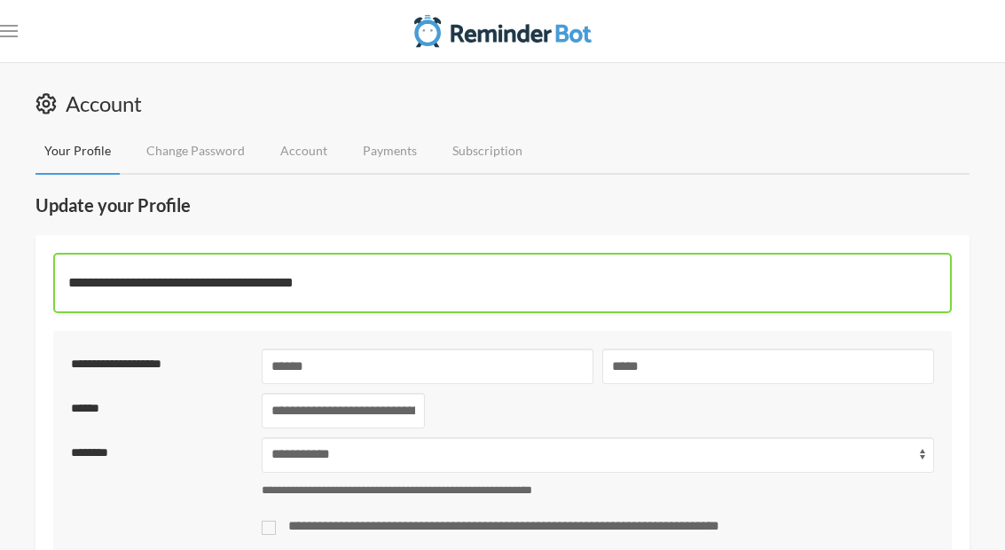
click at [13, 37] on rect "Open menu" at bounding box center [9, 36] width 18 height 2
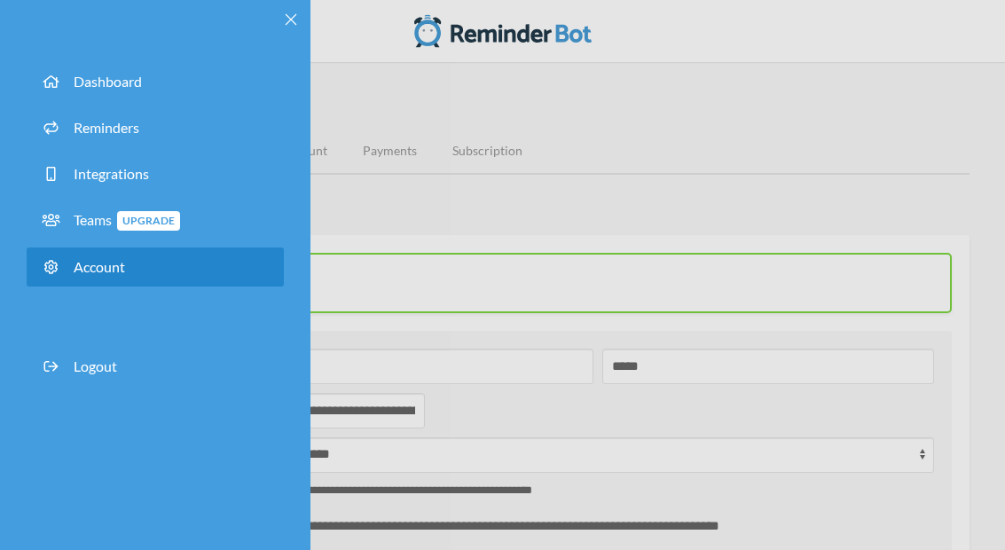
click at [94, 124] on span "Reminders" at bounding box center [107, 127] width 66 height 17
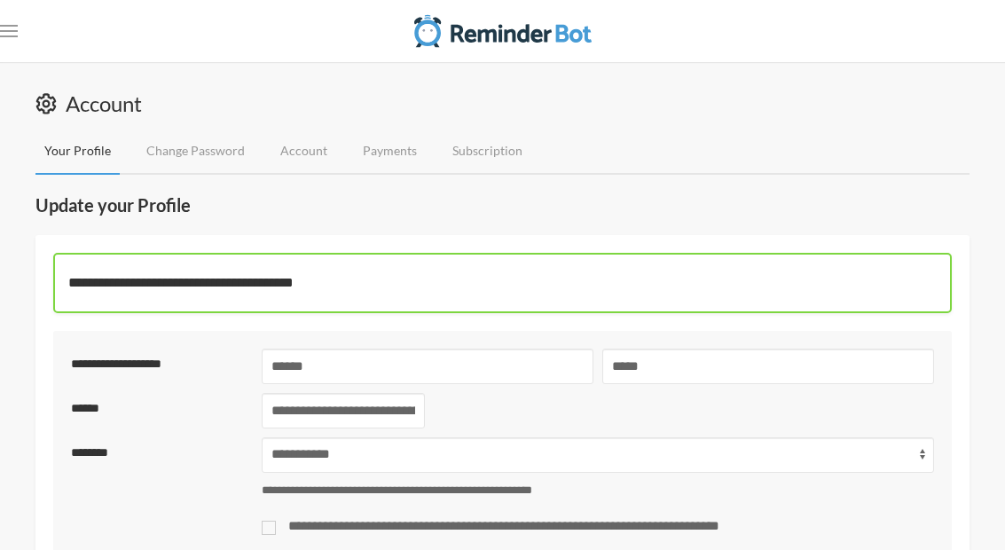
click at [11, 29] on icon ".uk-navbar-toggle-animate svg>[class*="line-"]{transition:0.2s ease-in-out;tran…" at bounding box center [9, 31] width 18 height 18
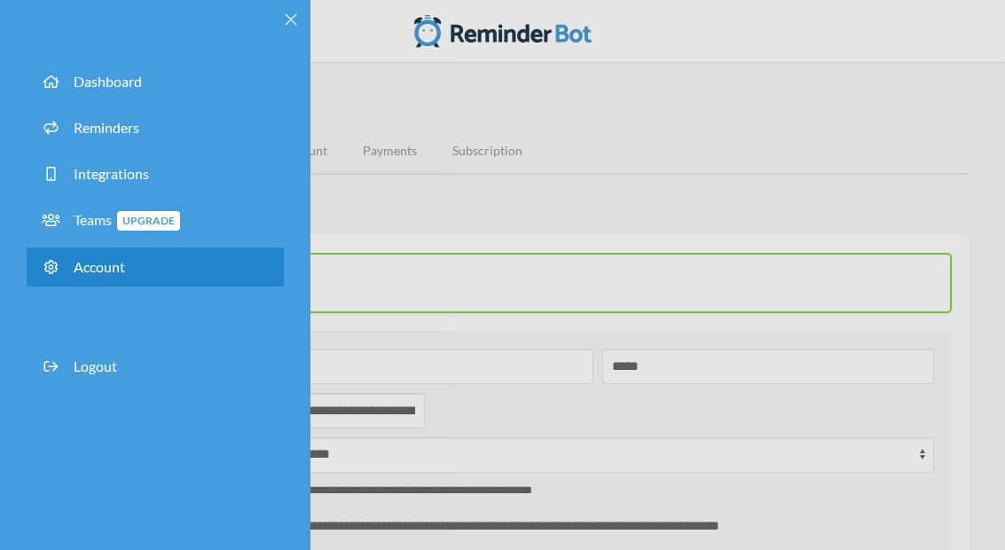
click at [97, 131] on span "Reminders" at bounding box center [107, 127] width 66 height 17
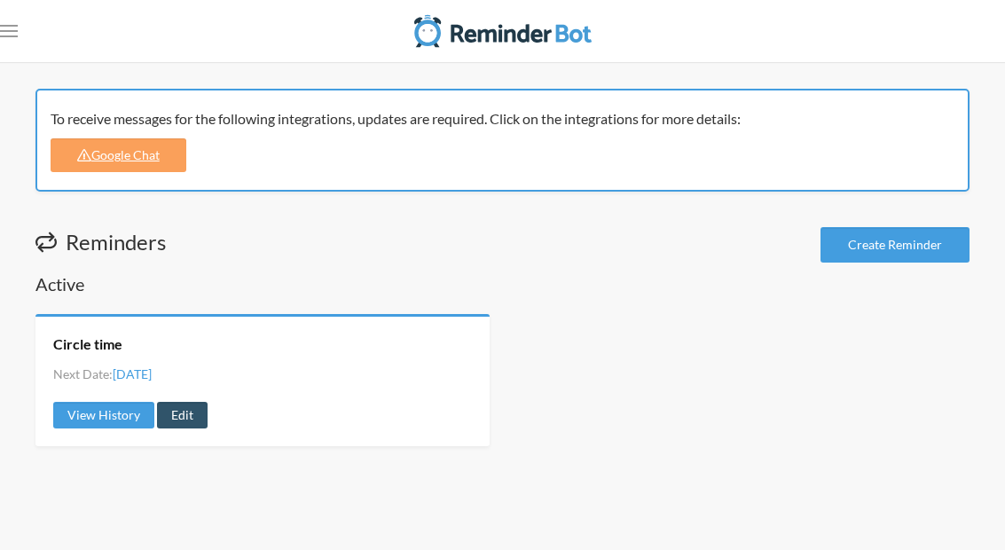
click at [132, 150] on link "Google Chat" at bounding box center [119, 155] width 136 height 34
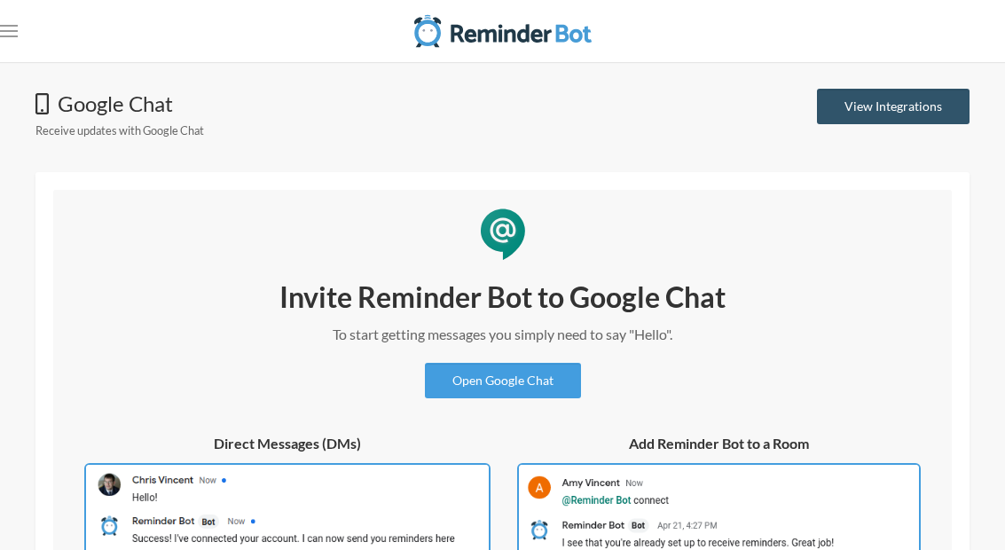
click at [501, 374] on link "Open Google Chat" at bounding box center [503, 380] width 156 height 35
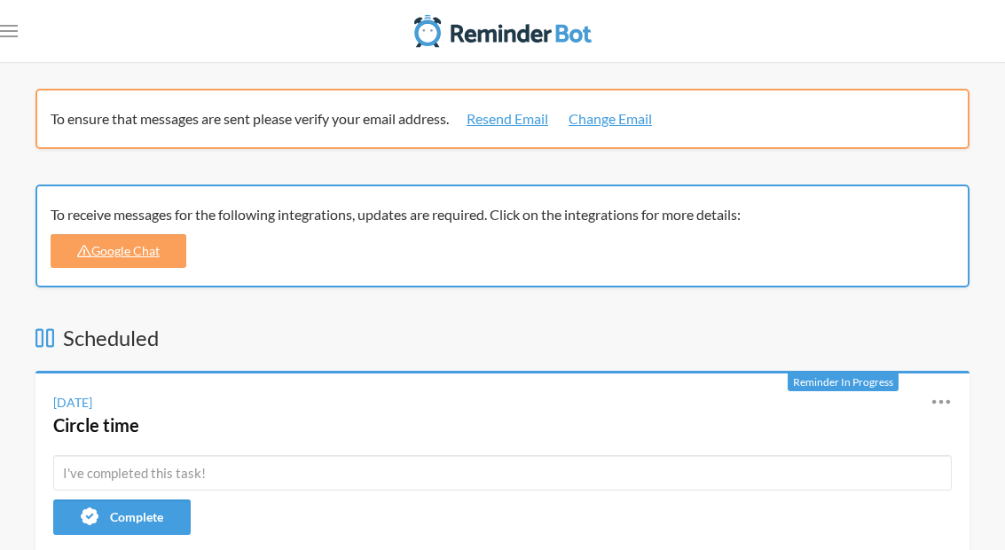
click at [520, 110] on link "Resend Email" at bounding box center [508, 118] width 82 height 21
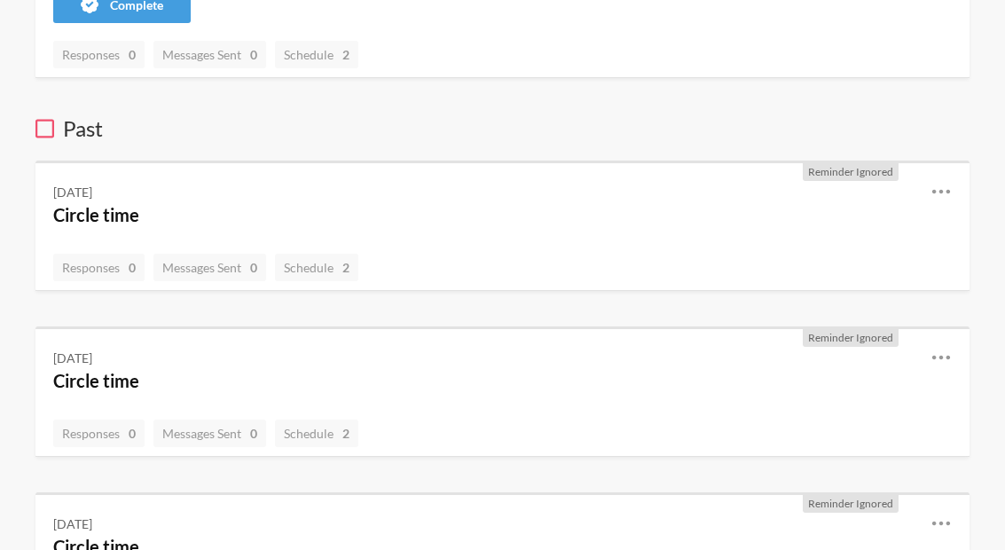
scroll to position [583, 0]
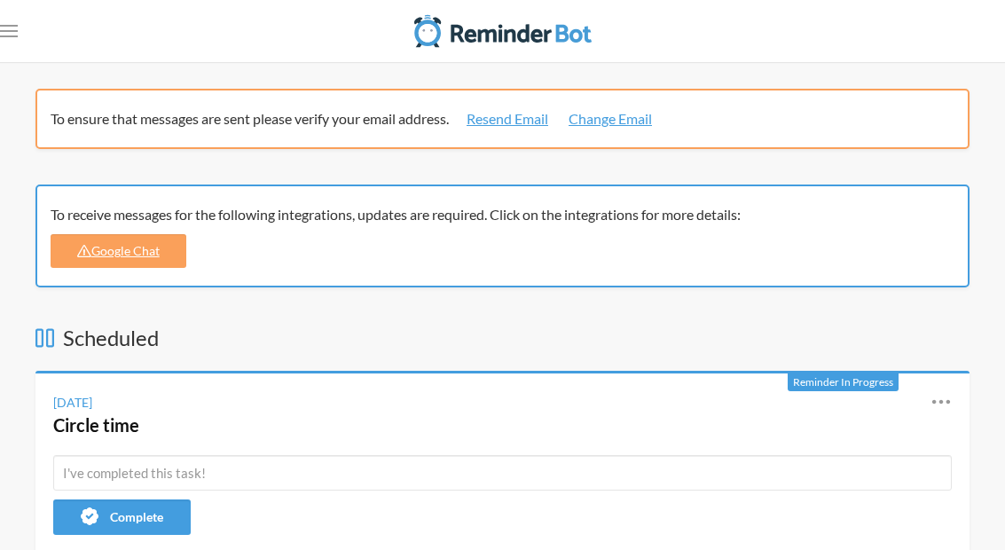
click at [131, 250] on link "Google Chat" at bounding box center [119, 251] width 136 height 34
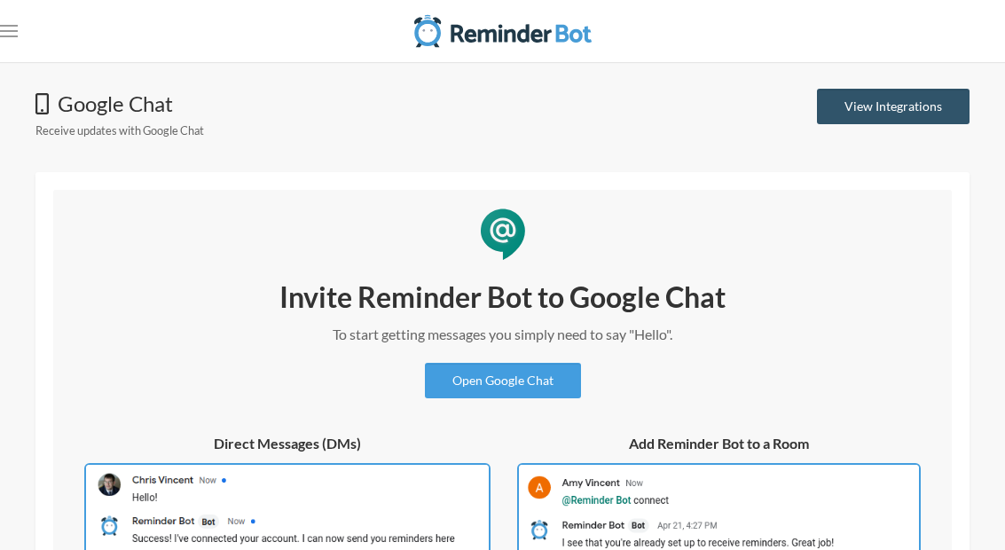
click at [534, 385] on link "Open Google Chat" at bounding box center [503, 380] width 156 height 35
click at [929, 106] on link "View Integrations" at bounding box center [893, 106] width 153 height 35
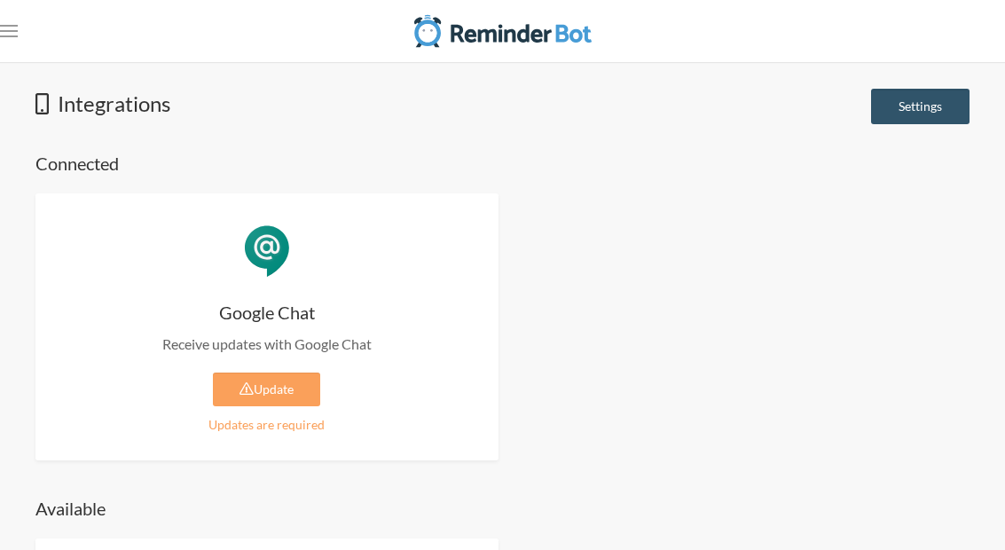
click at [286, 403] on link "Update" at bounding box center [266, 390] width 107 height 34
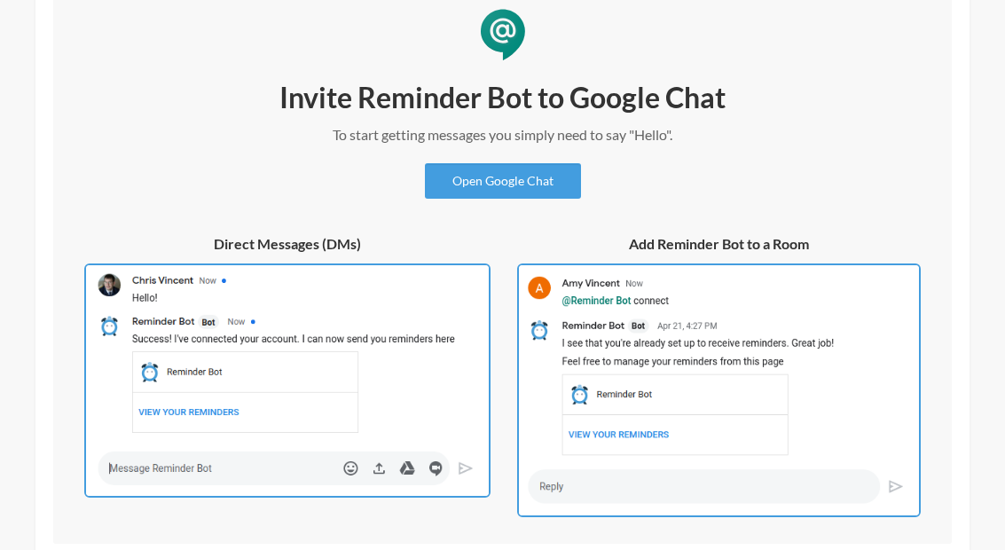
scroll to position [199, 0]
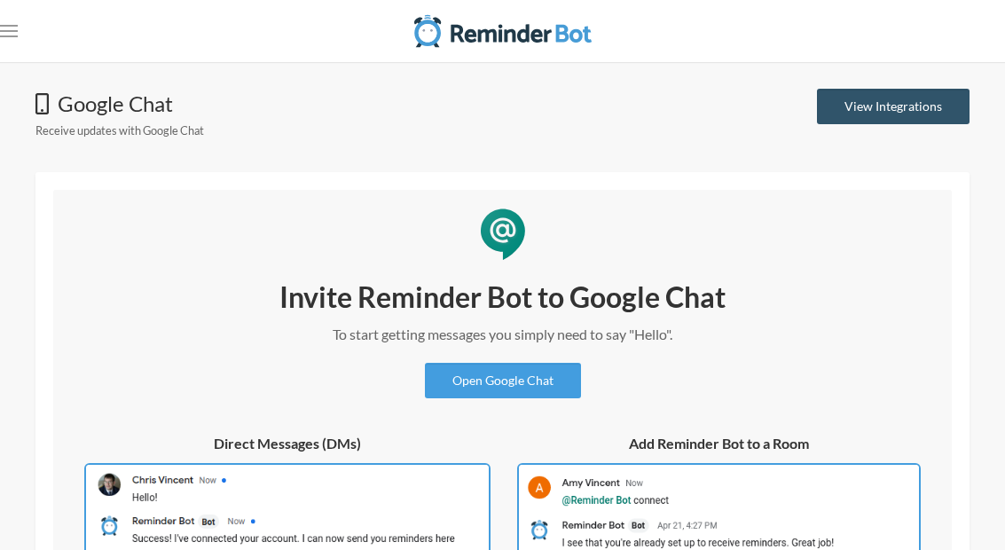
click at [4, 16] on link ".uk-navbar-toggle-animate svg>[class*="line-"]{transition:0.2s ease-in-out;tran…" at bounding box center [9, 30] width 18 height 35
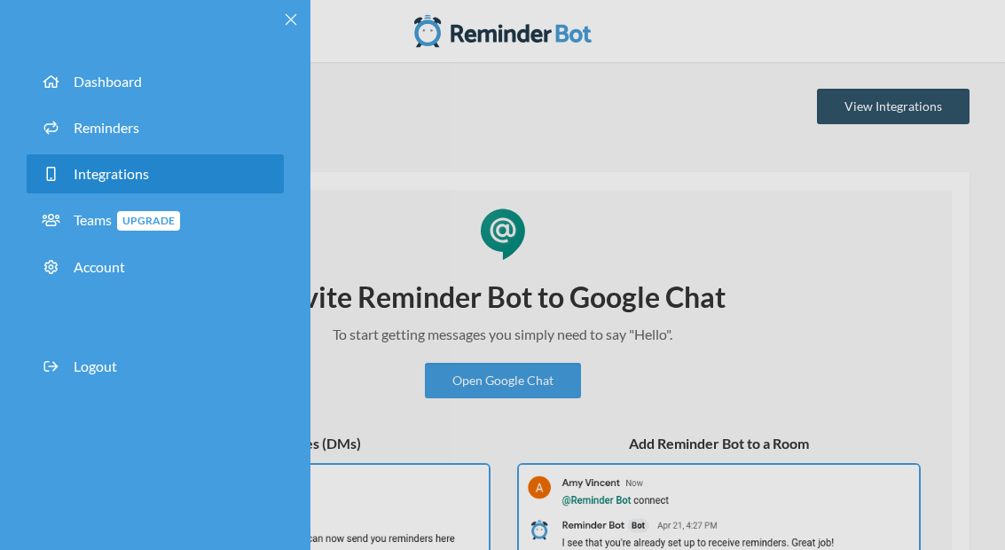
click at [101, 75] on span "Dashboard" at bounding box center [108, 81] width 68 height 17
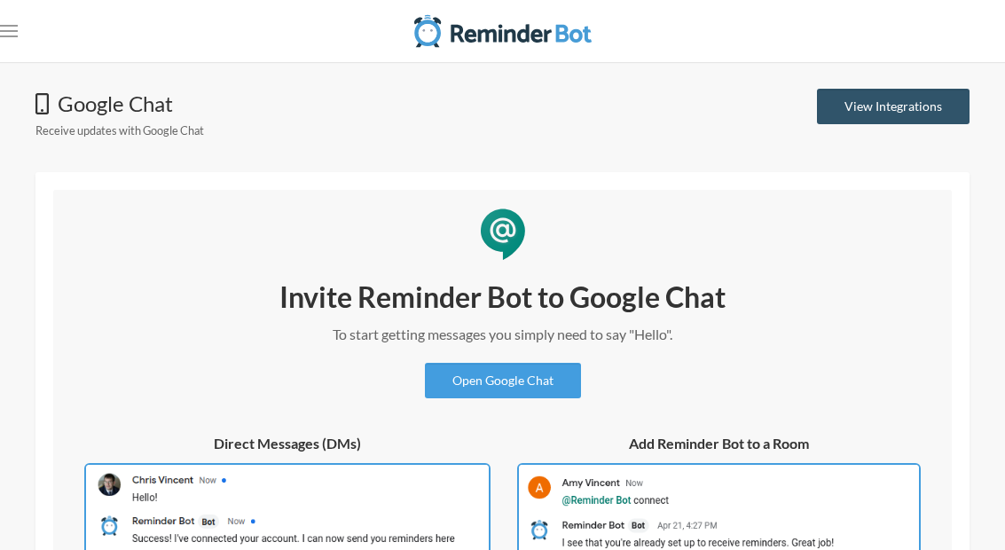
click at [5, 23] on icon ".uk-navbar-toggle-animate svg>[class*="line-"]{transition:0.2s ease-in-out;tran…" at bounding box center [9, 31] width 18 height 18
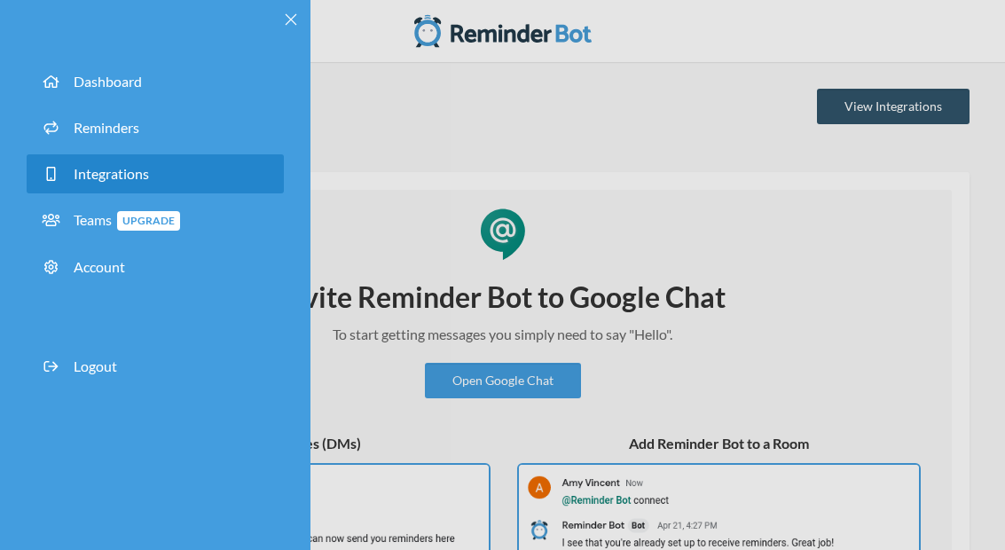
click at [105, 81] on span "Dashboard" at bounding box center [108, 81] width 68 height 17
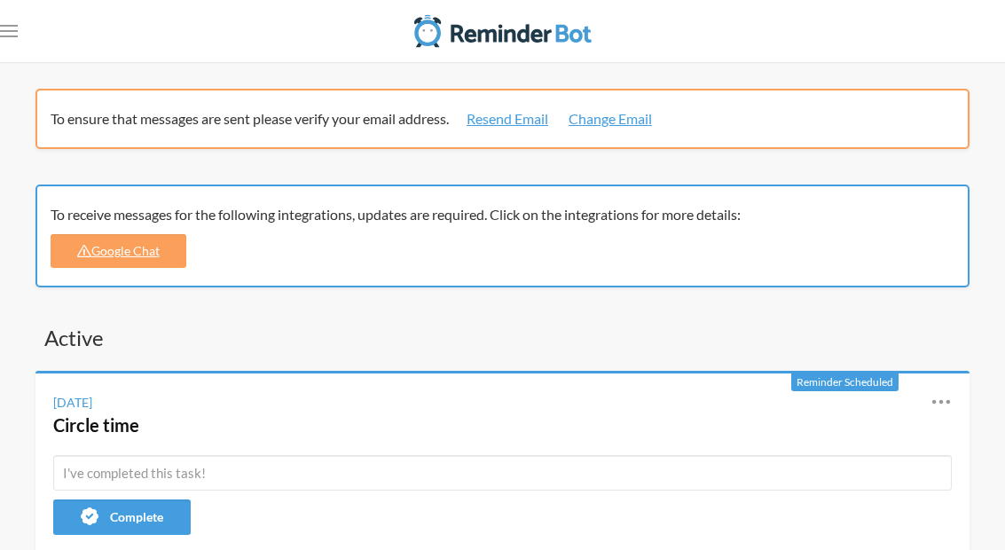
click at [523, 123] on link "Resend Email" at bounding box center [508, 118] width 82 height 21
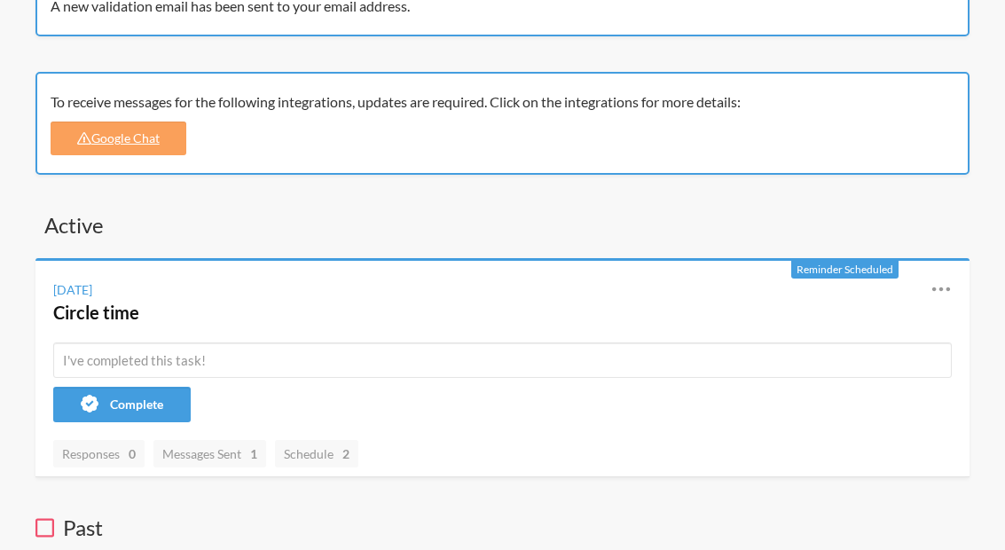
scroll to position [113, 0]
click at [110, 390] on button "Complete" at bounding box center [122, 404] width 138 height 35
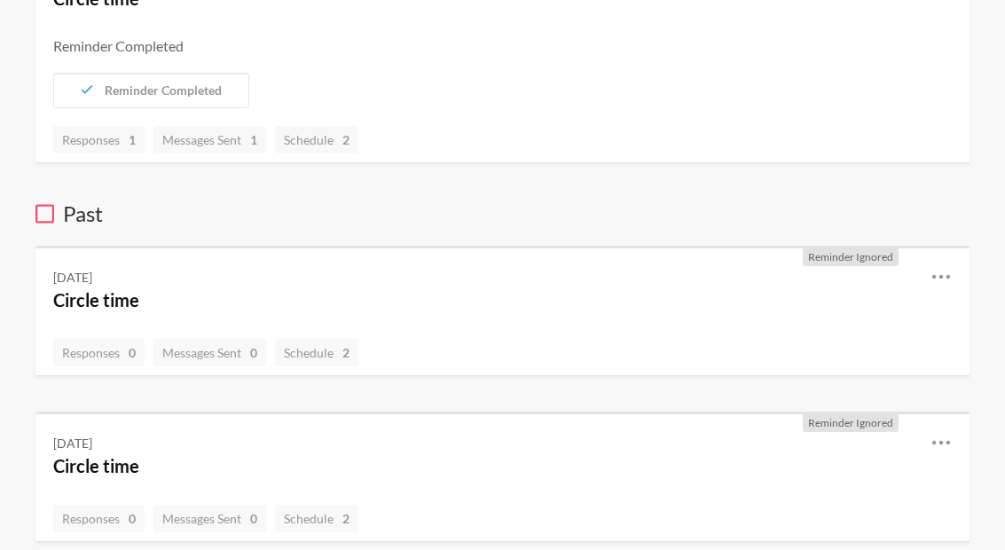
scroll to position [498, 0]
